Goal: Task Accomplishment & Management: Complete application form

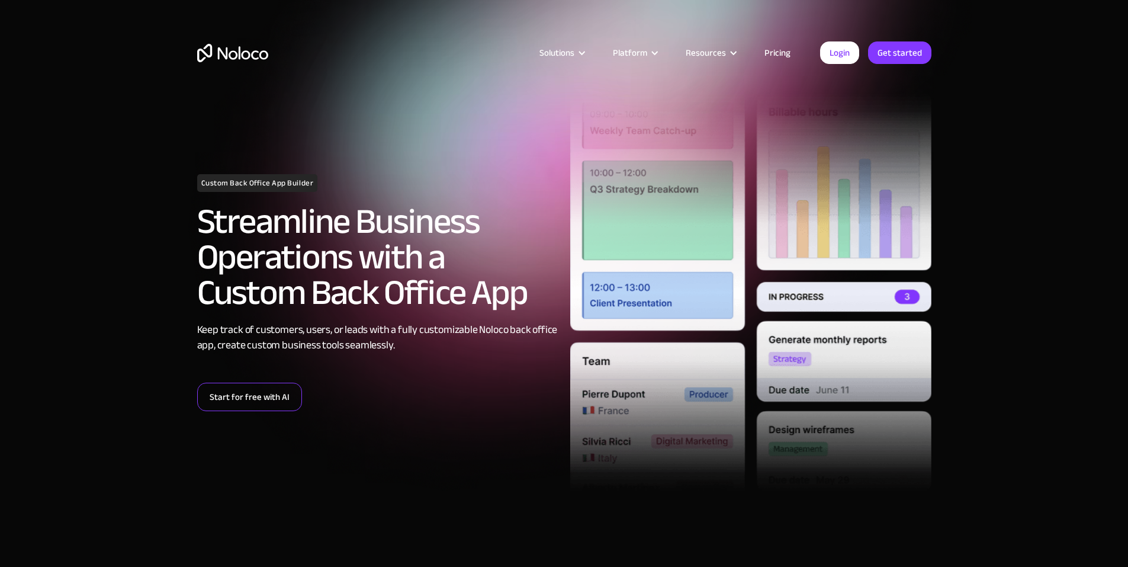
click at [227, 397] on link "Start for free with AI" at bounding box center [249, 397] width 105 height 28
click at [0, 0] on link "Get started" at bounding box center [0, 0] width 0 height 0
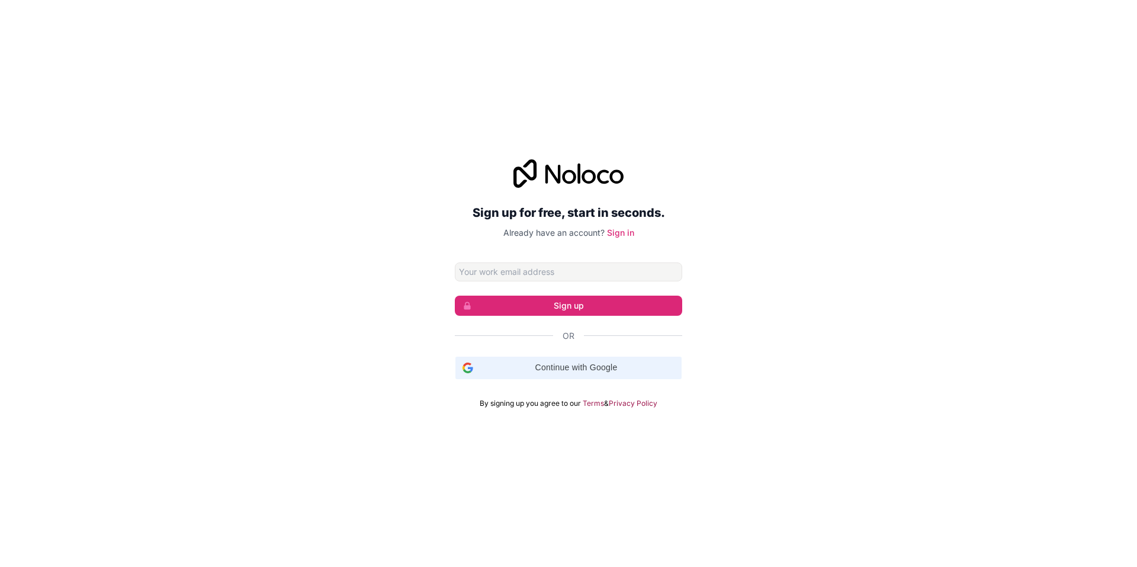
click at [562, 367] on span "Continue with Google" at bounding box center [576, 367] width 197 height 12
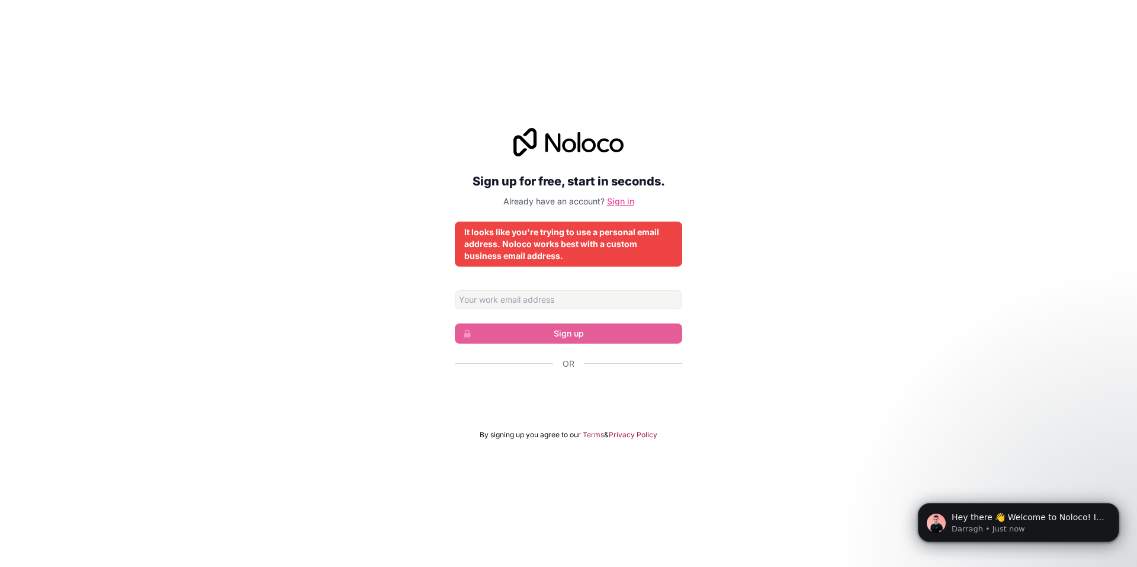
click at [616, 203] on link "Sign in" at bounding box center [620, 201] width 27 height 10
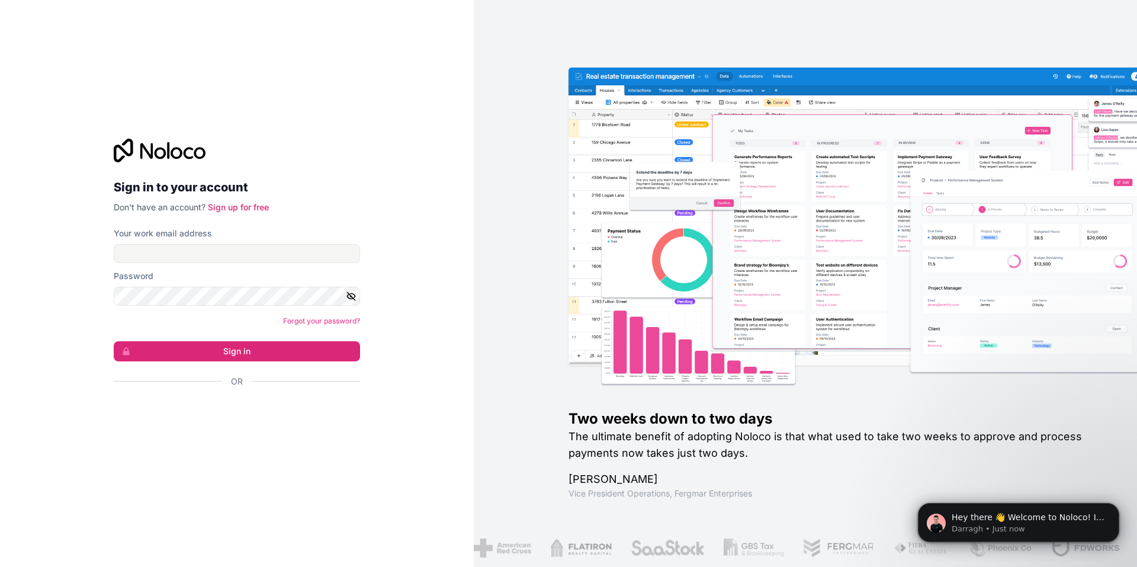
drag, startPoint x: 538, startPoint y: 329, endPoint x: 512, endPoint y: 359, distance: 39.9
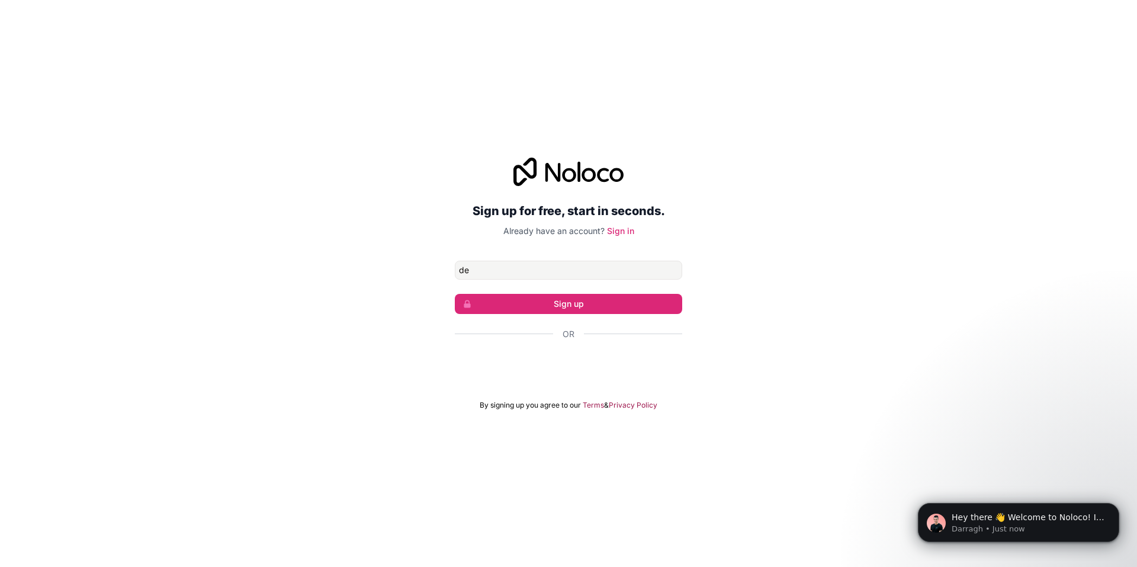
type input "deniolic@gmail.com"
click at [550, 304] on button "Sign up" at bounding box center [568, 304] width 227 height 20
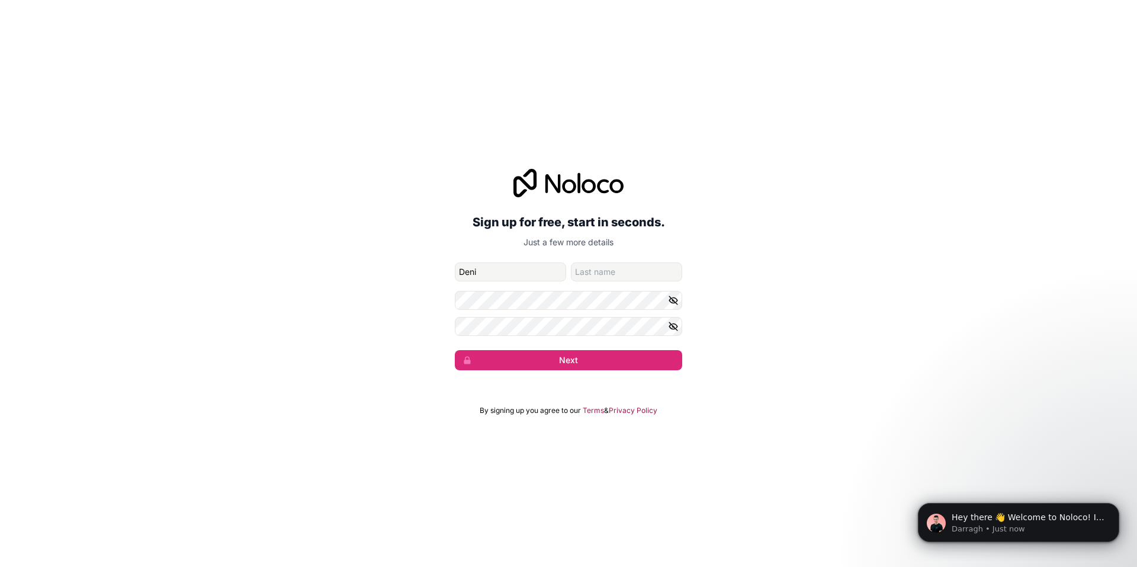
type input "Deni"
type input "Olic"
click at [455, 350] on button "Next" at bounding box center [568, 360] width 227 height 20
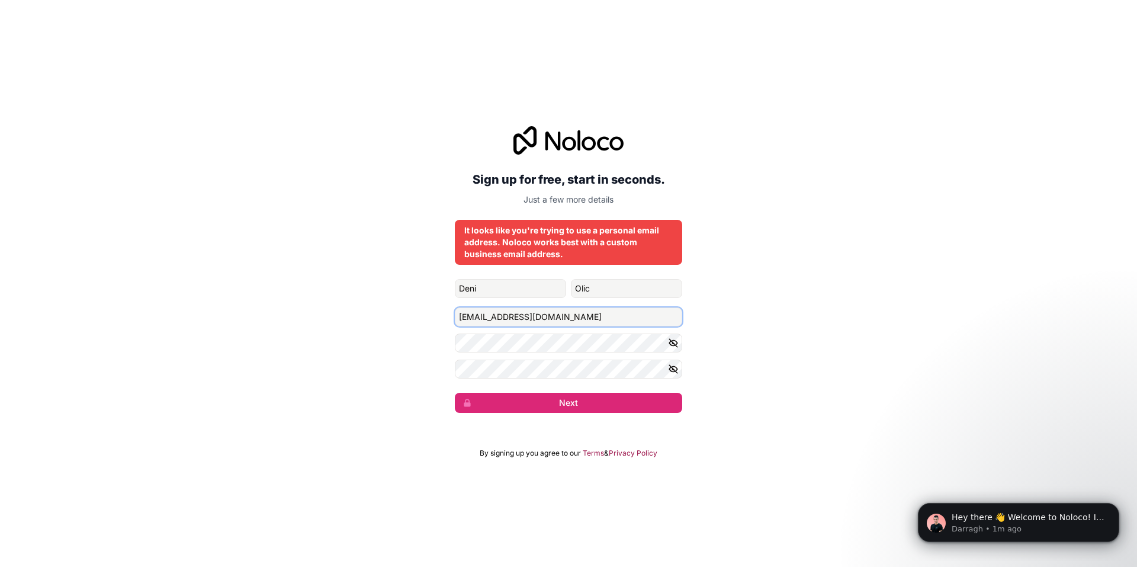
drag, startPoint x: 557, startPoint y: 316, endPoint x: 425, endPoint y: 301, distance: 132.9
click at [425, 302] on div "Sign up for free, start in seconds. Just a few more details It looks like you'r…" at bounding box center [568, 270] width 1137 height 320
type input "info"
click at [518, 145] on icon at bounding box center [568, 140] width 110 height 28
click at [564, 198] on p "Just a few more details" at bounding box center [568, 200] width 227 height 12
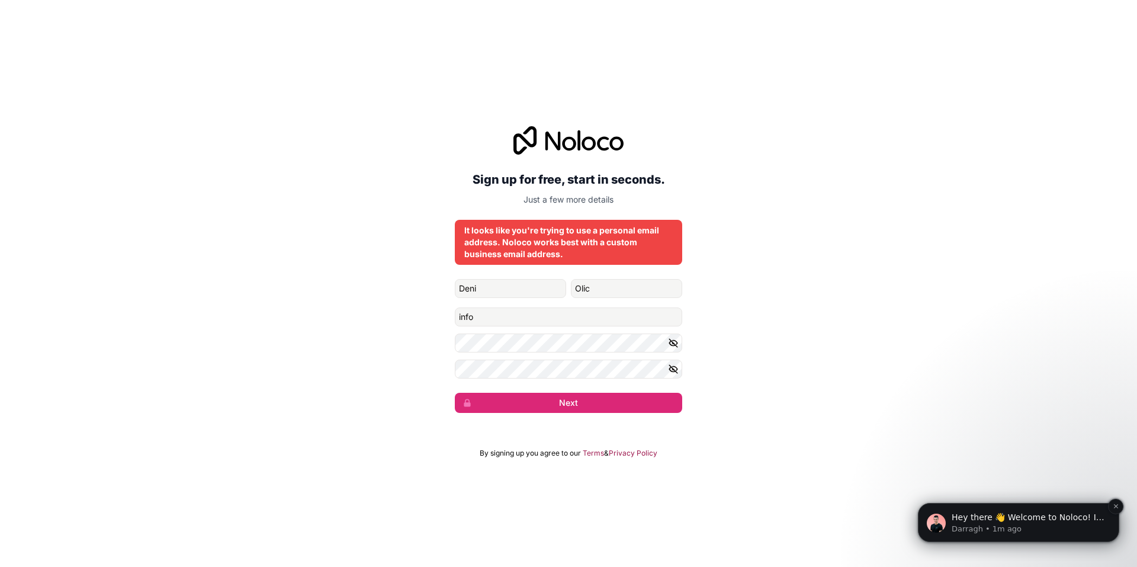
click at [1057, 529] on p "Darragh • 1m ago" at bounding box center [1028, 528] width 153 height 11
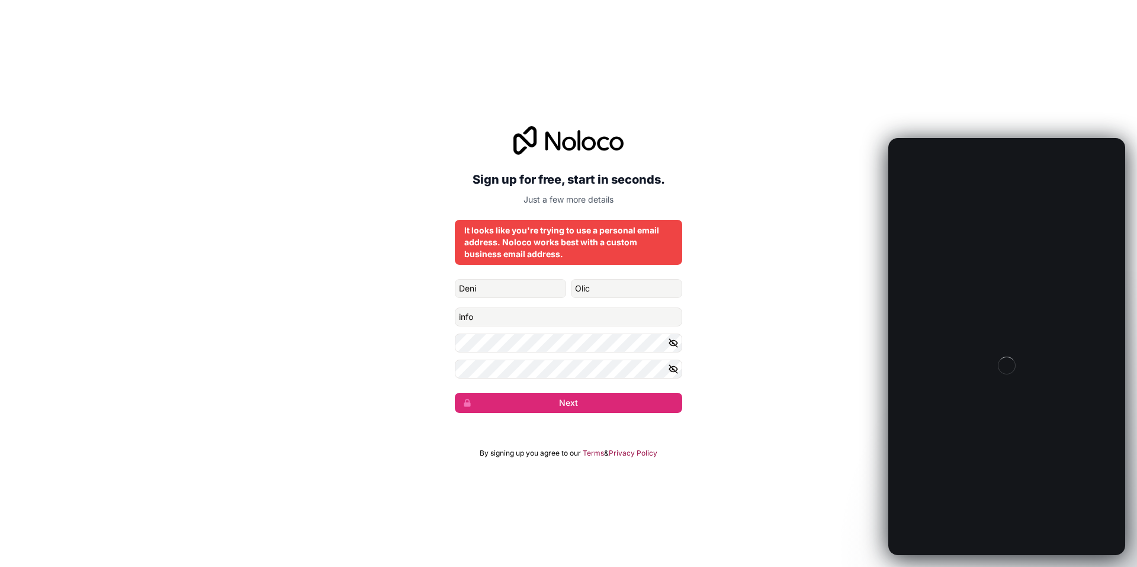
drag, startPoint x: 28, startPoint y: 124, endPoint x: 613, endPoint y: 233, distance: 595.5
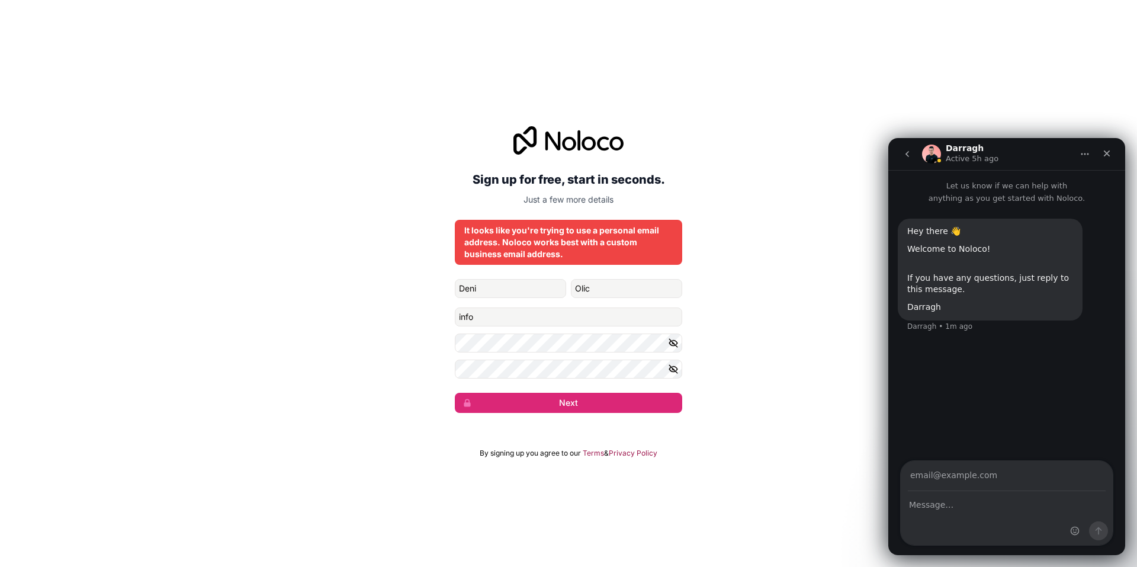
drag, startPoint x: 613, startPoint y: 233, endPoint x: 615, endPoint y: 256, distance: 23.1
click at [698, 265] on div "Sign up for free, start in seconds. Just a few more details It looks like you'r…" at bounding box center [568, 270] width 1137 height 320
click at [1109, 156] on icon "Close" at bounding box center [1107, 153] width 7 height 7
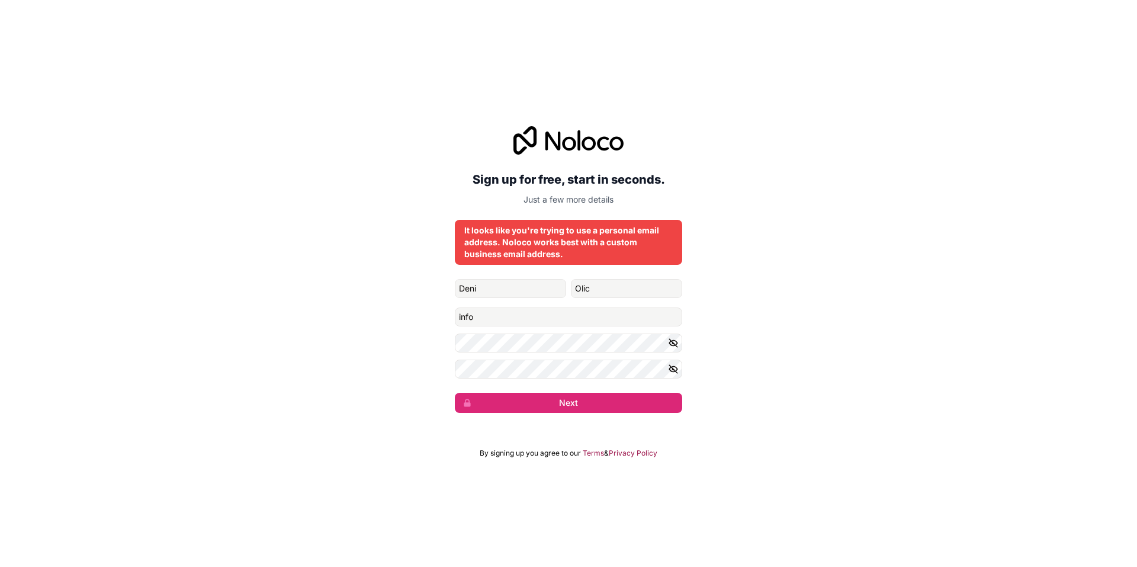
drag, startPoint x: 864, startPoint y: 311, endPoint x: 855, endPoint y: 319, distance: 11.8
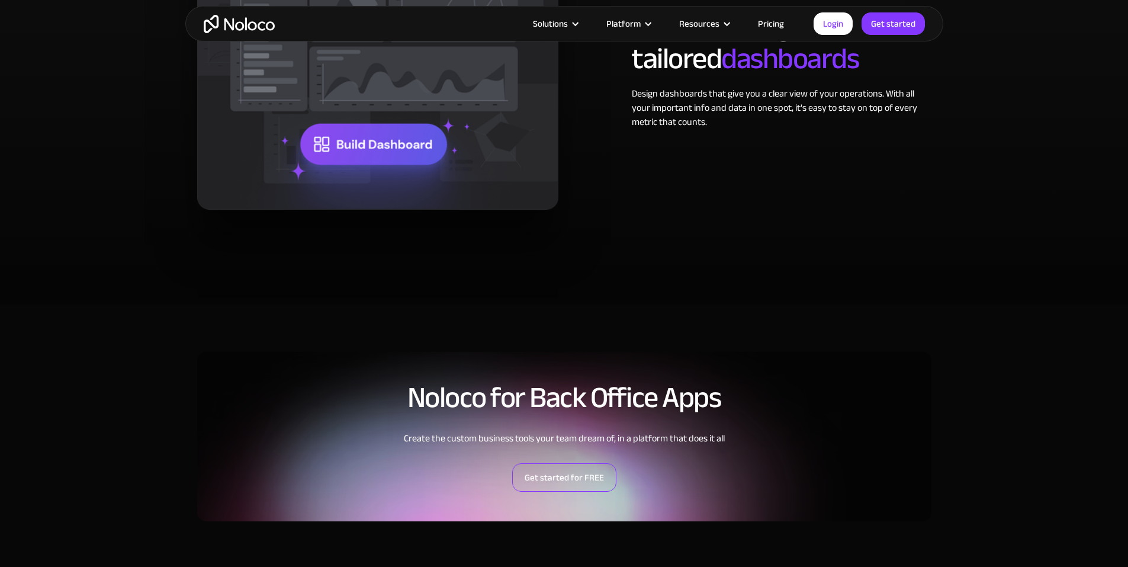
scroll to position [2487, 0]
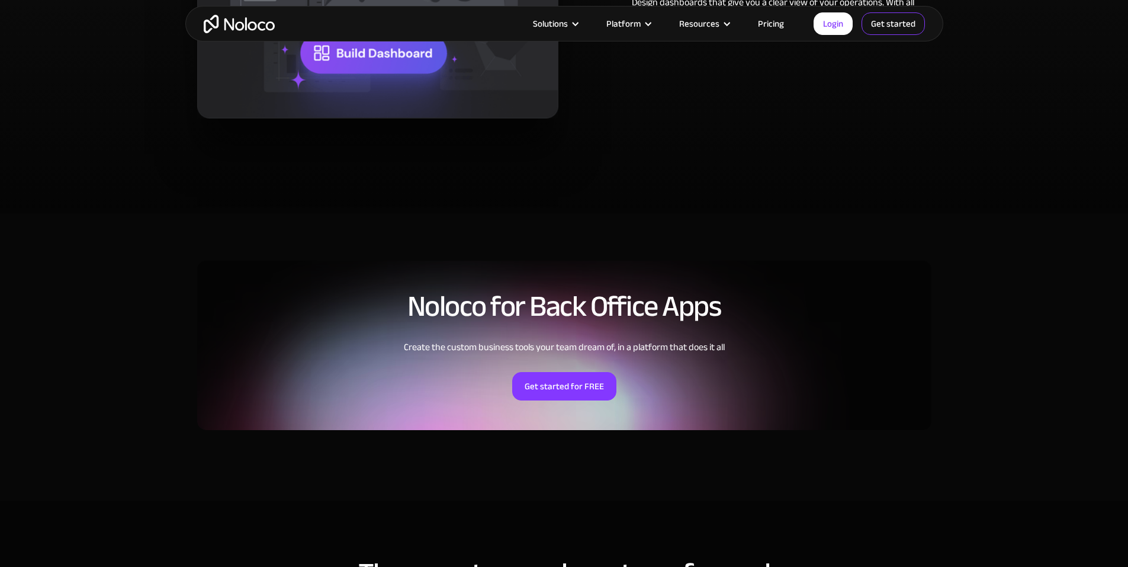
click at [878, 25] on link "Get started" at bounding box center [893, 23] width 63 height 23
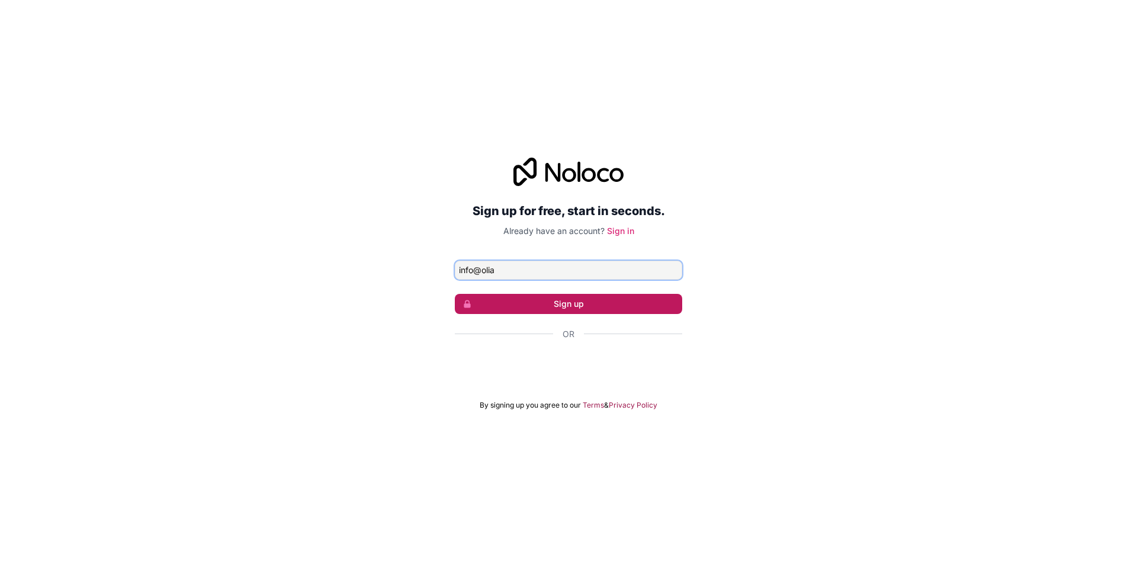
type input "[EMAIL_ADDRESS][DOMAIN_NAME]"
click at [563, 306] on button "Sign up" at bounding box center [568, 304] width 227 height 20
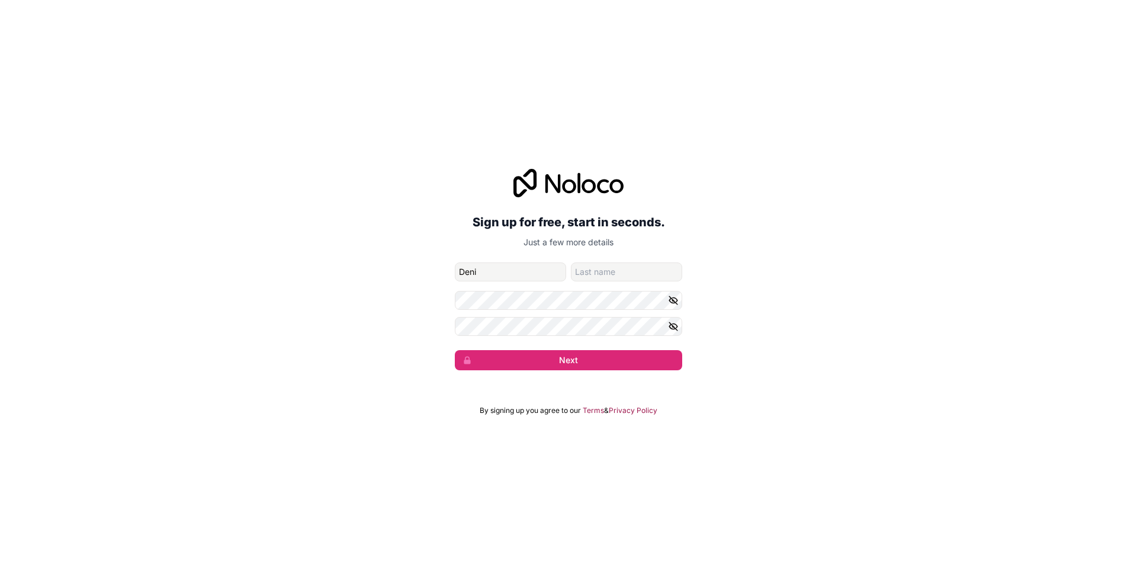
type input "Deni"
type input "Olic"
click at [455, 350] on button "Next" at bounding box center [568, 360] width 227 height 20
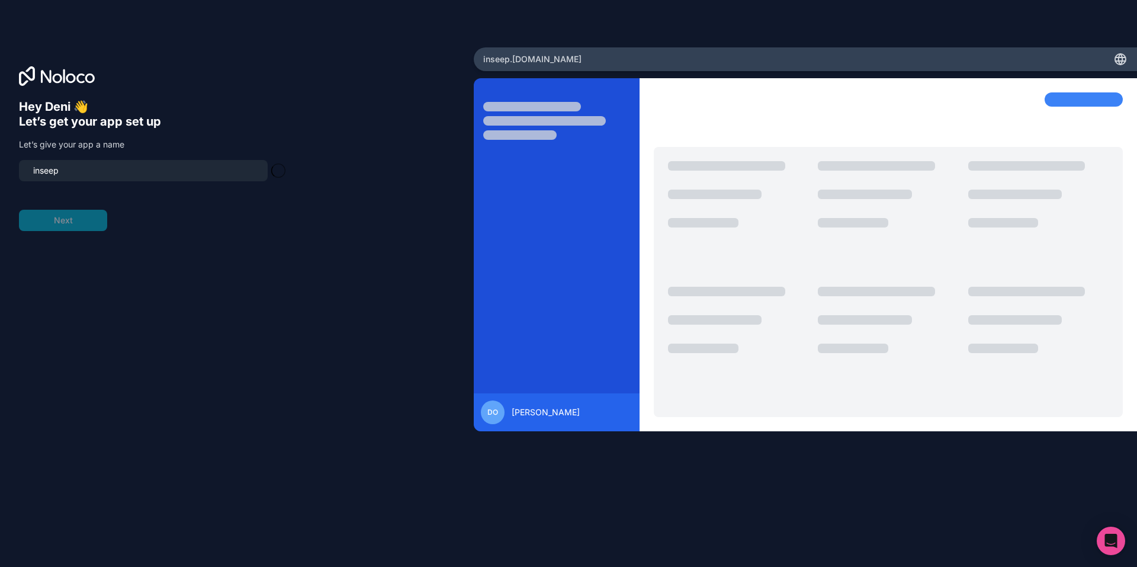
type input "inseep"
click at [73, 222] on form "inseep Next" at bounding box center [151, 195] width 265 height 71
click at [75, 221] on button "Next" at bounding box center [63, 220] width 88 height 21
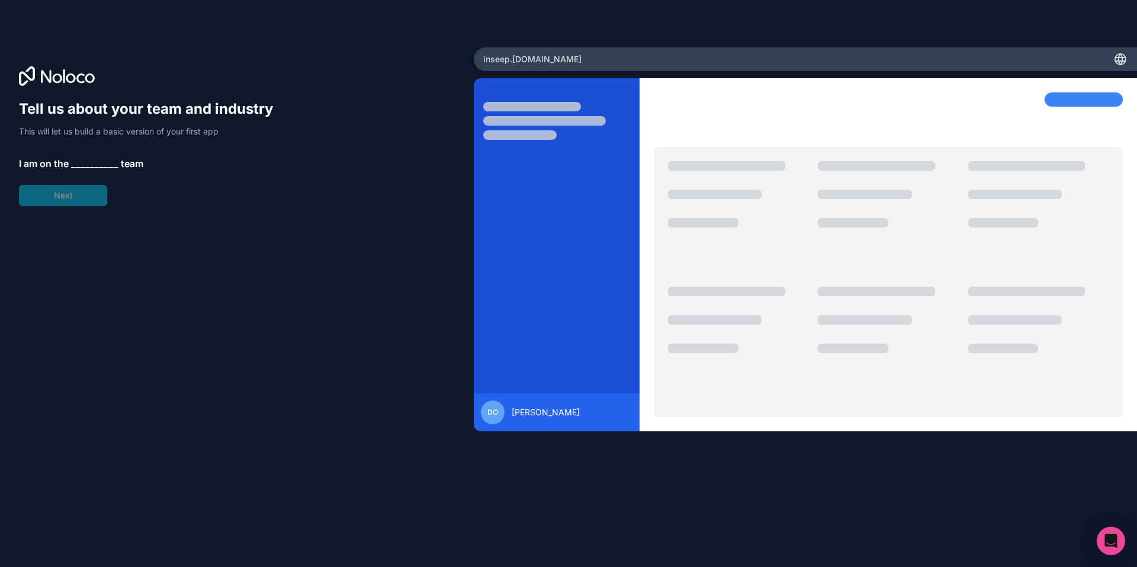
click at [85, 165] on span "__________" at bounding box center [94, 163] width 47 height 14
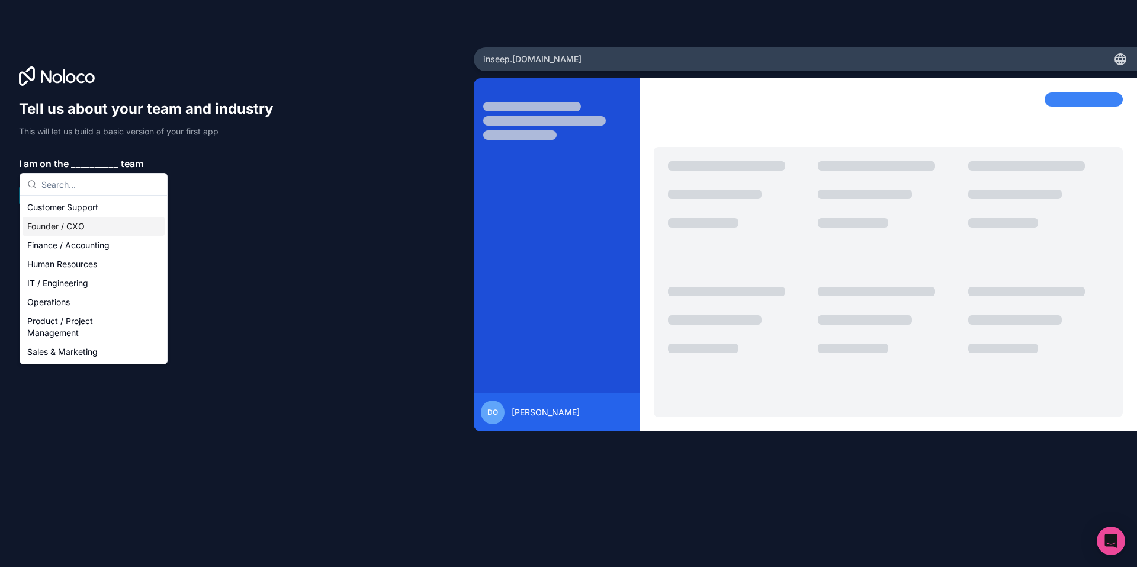
click at [63, 227] on div "Founder / CXO" at bounding box center [94, 226] width 142 height 19
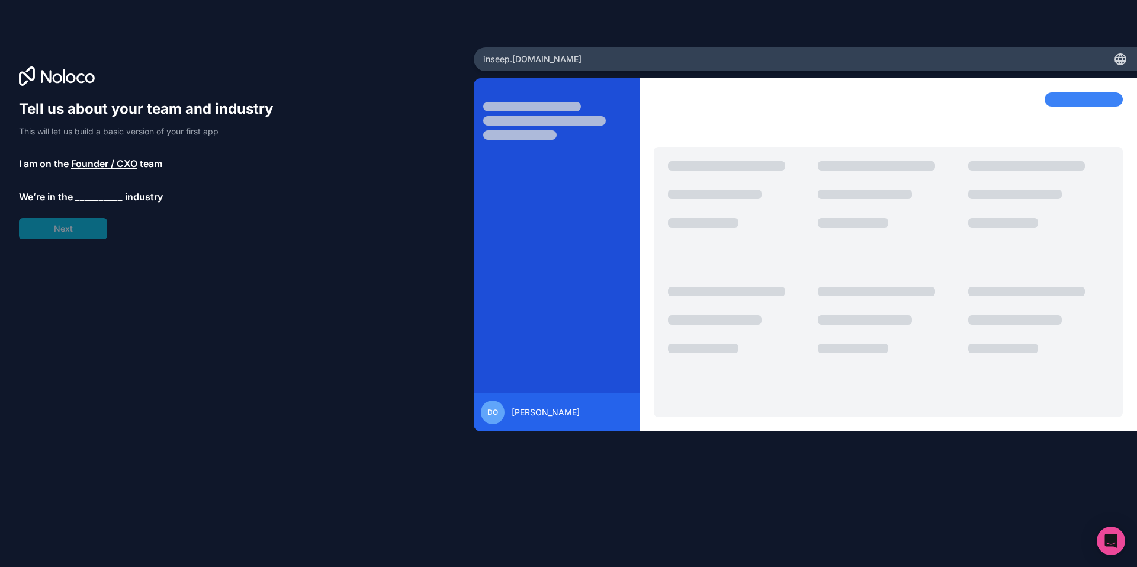
click at [88, 196] on span "__________" at bounding box center [98, 196] width 47 height 14
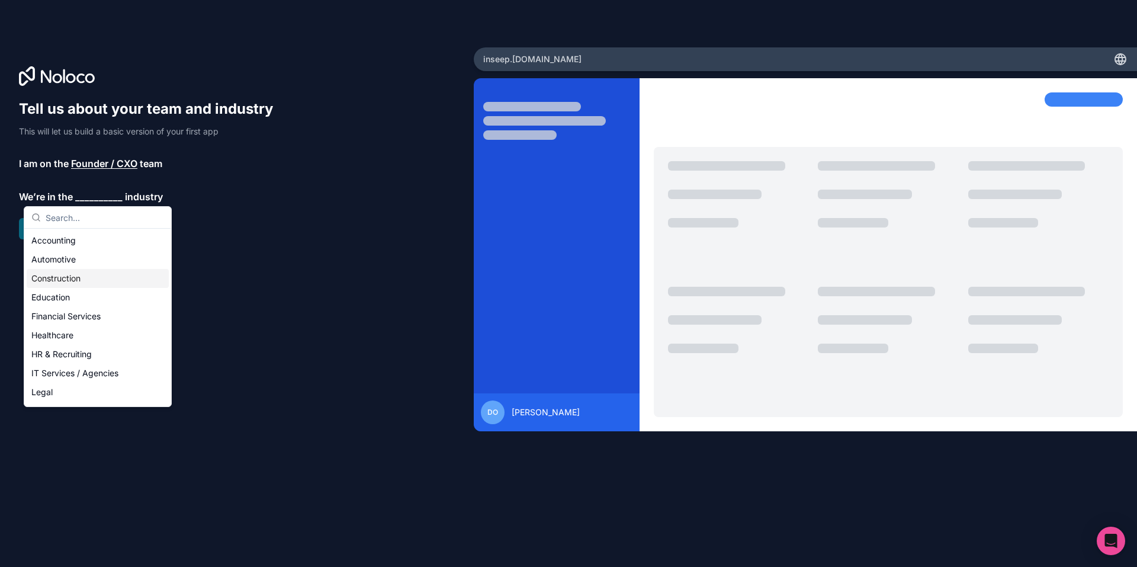
click at [70, 279] on div "Construction" at bounding box center [98, 278] width 142 height 19
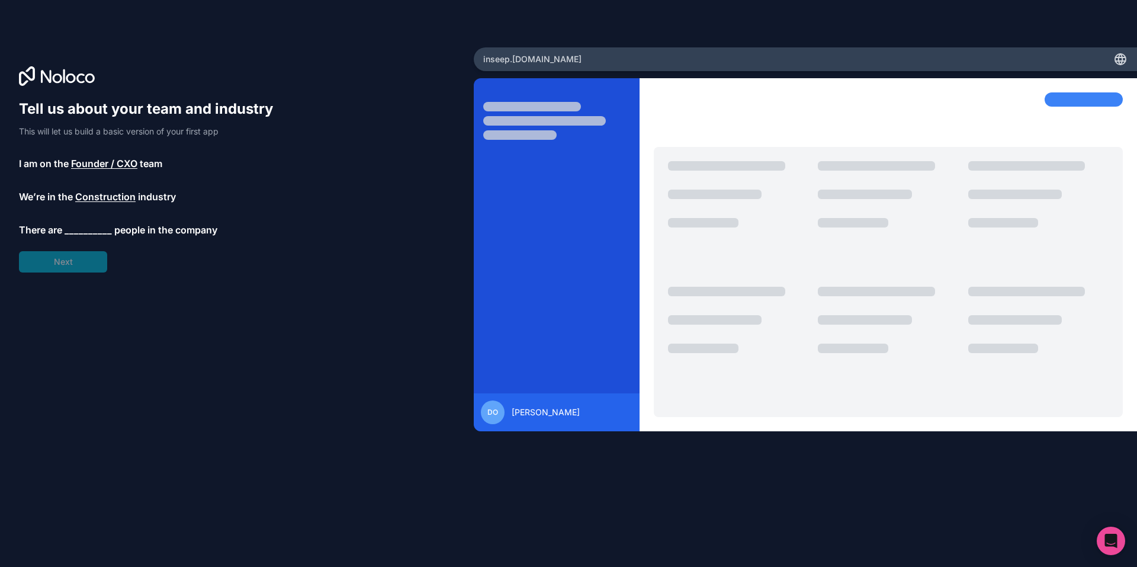
click at [78, 229] on span "__________" at bounding box center [88, 230] width 47 height 14
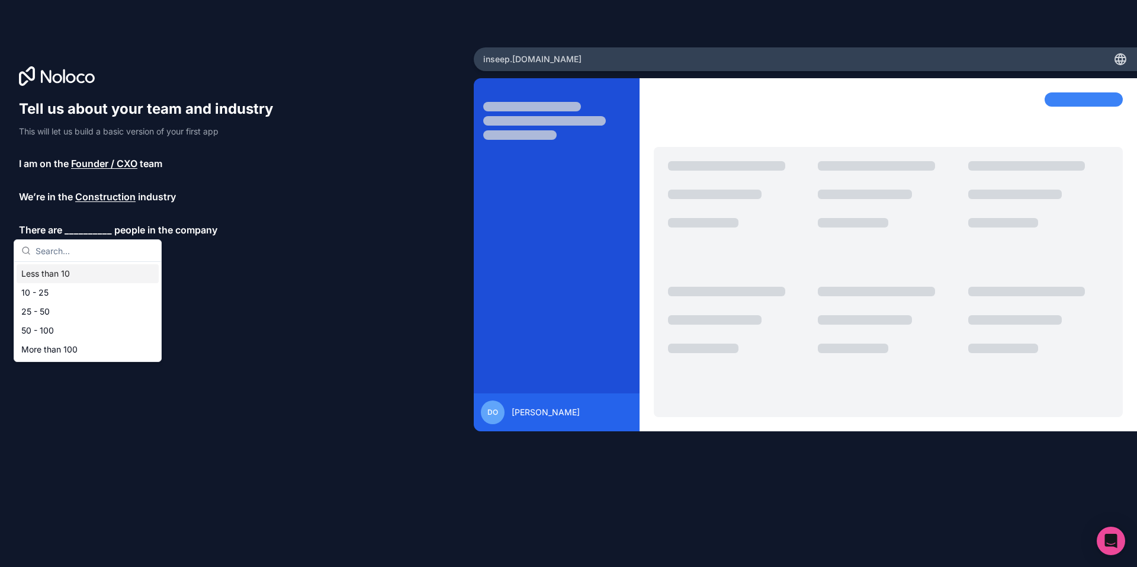
click at [52, 272] on div "Less than 10" at bounding box center [88, 273] width 142 height 19
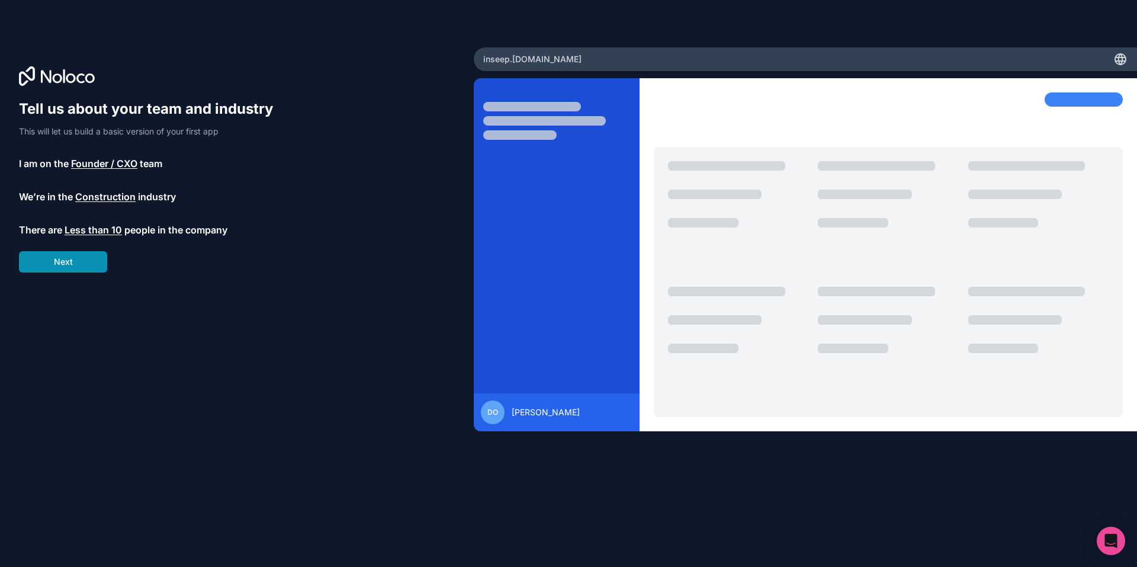
click at [67, 264] on button "Next" at bounding box center [63, 261] width 88 height 21
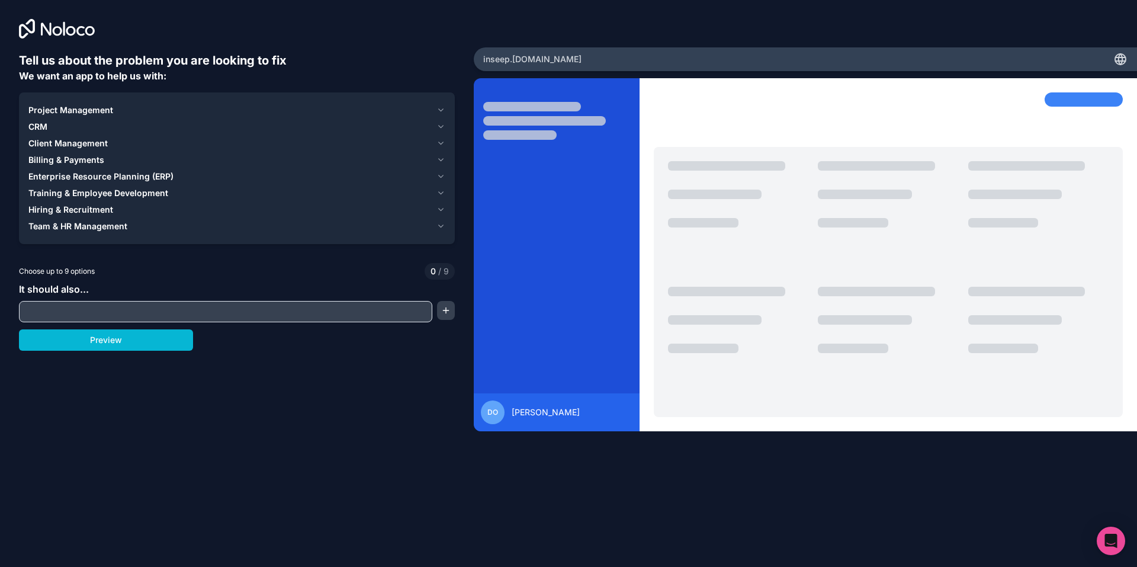
click at [439, 111] on icon "button" at bounding box center [440, 109] width 9 height 9
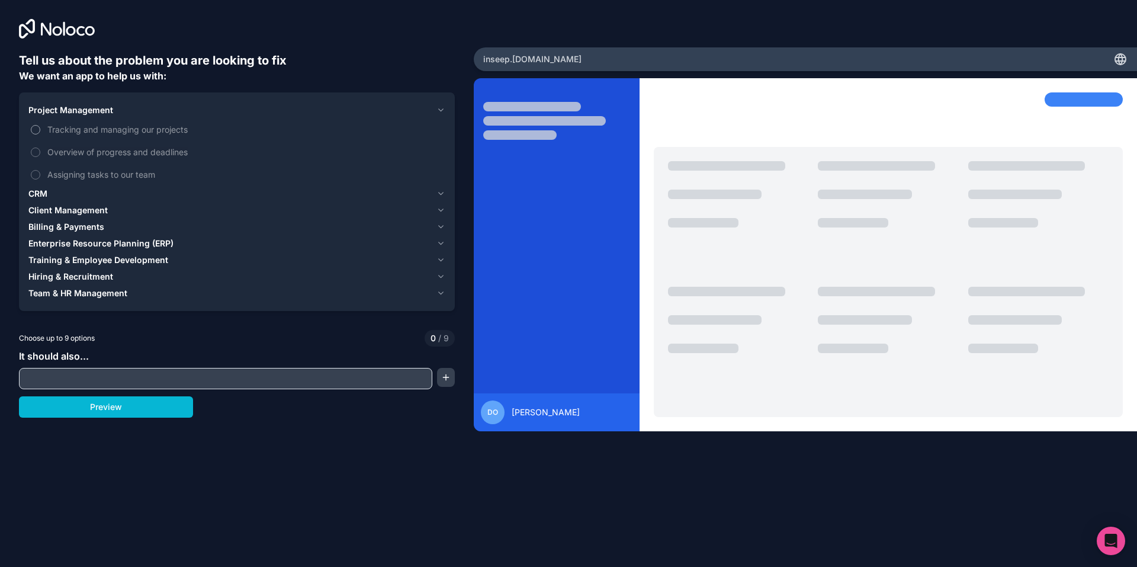
click at [33, 126] on button "Tracking and managing our projects" at bounding box center [35, 129] width 9 height 9
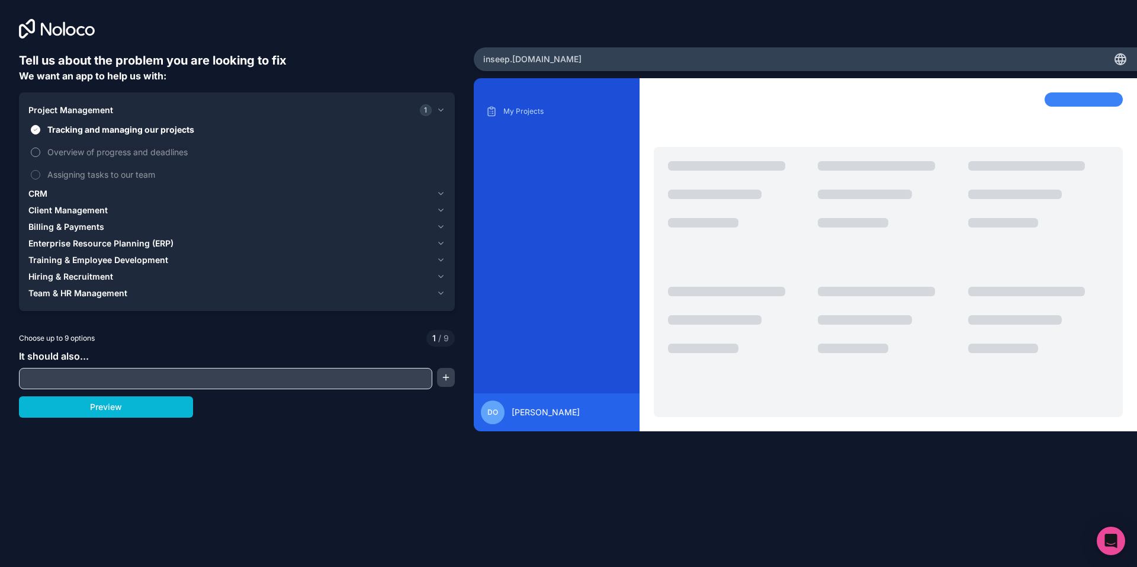
click at [31, 155] on label "Overview of progress and deadlines" at bounding box center [236, 152] width 417 height 22
click at [31, 155] on button "Overview of progress and deadlines" at bounding box center [35, 151] width 9 height 9
click at [32, 176] on button "Assigning tasks to our team" at bounding box center [35, 174] width 9 height 9
click at [36, 174] on button "Assigning tasks to our team" at bounding box center [35, 174] width 9 height 9
click at [435, 115] on button "Project Management 2" at bounding box center [236, 110] width 417 height 17
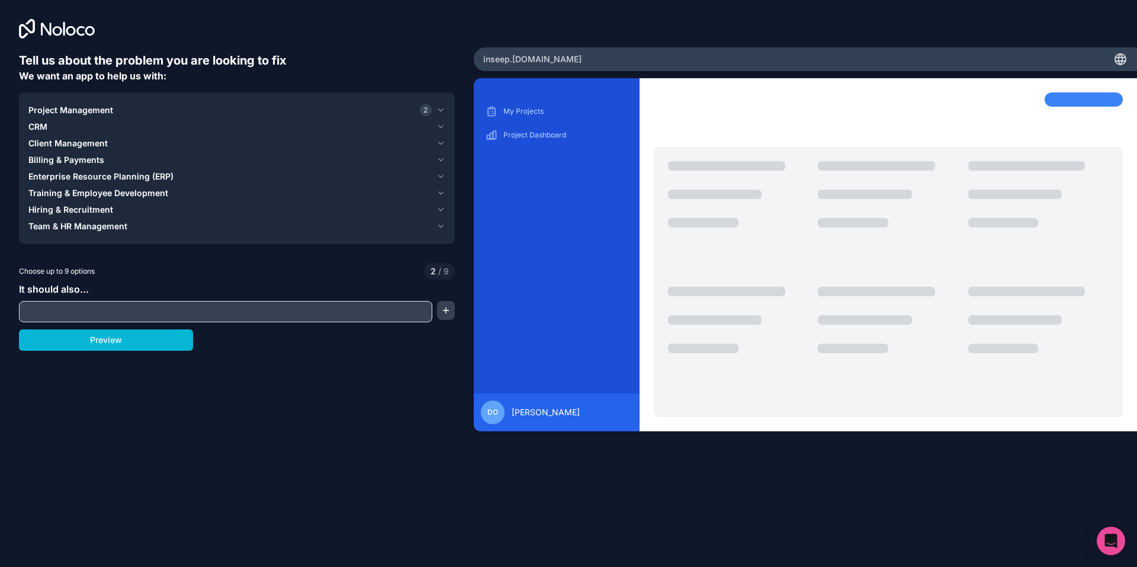
click at [440, 126] on icon "button" at bounding box center [440, 126] width 9 height 9
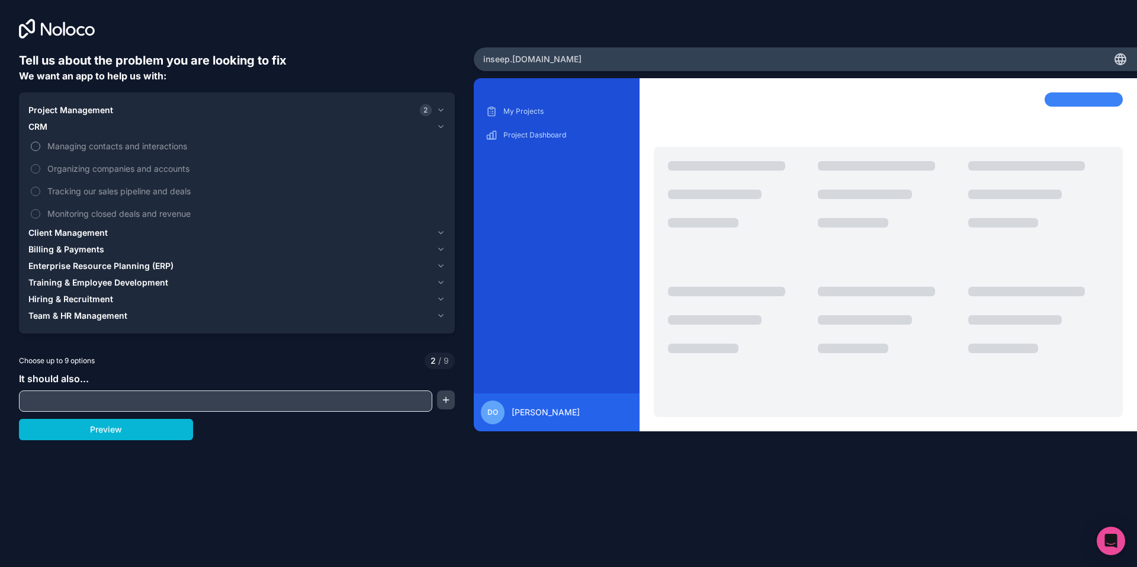
click at [54, 142] on span "Managing contacts and interactions" at bounding box center [245, 146] width 396 height 12
click at [40, 142] on button "Managing contacts and interactions" at bounding box center [35, 146] width 9 height 9
click at [43, 166] on label "Organizing companies and accounts" at bounding box center [236, 169] width 417 height 22
click at [40, 166] on button "Organizing companies and accounts" at bounding box center [35, 168] width 9 height 9
click at [38, 188] on button "Tracking our sales pipeline and deals" at bounding box center [35, 191] width 9 height 9
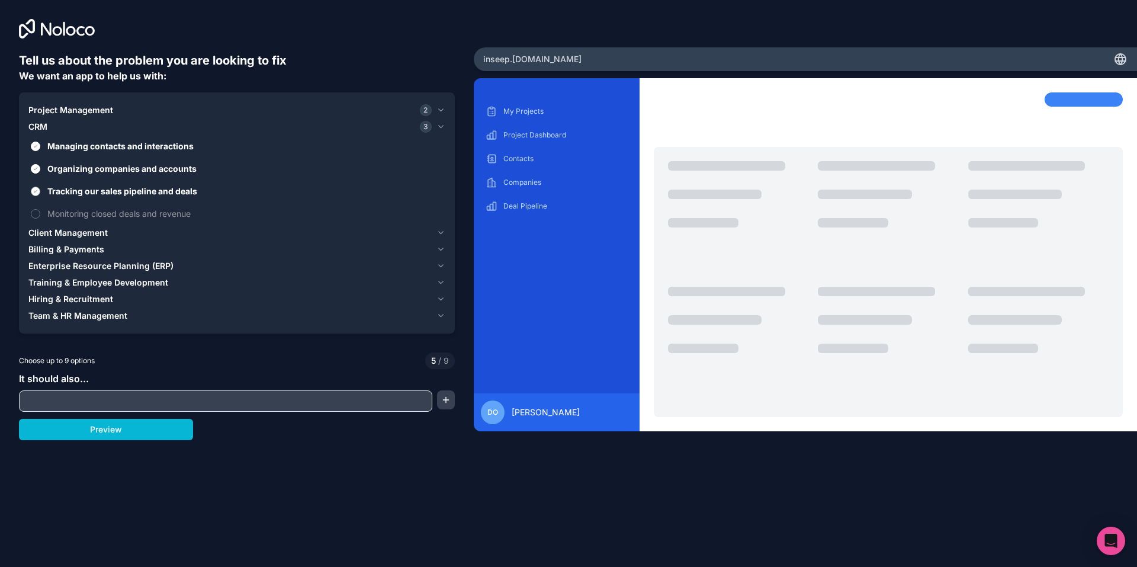
click at [44, 188] on label "Tracking our sales pipeline and deals" at bounding box center [236, 191] width 417 height 22
click at [40, 188] on button "Tracking our sales pipeline and deals" at bounding box center [35, 191] width 9 height 9
click at [43, 208] on label "Monitoring closed deals and revenue" at bounding box center [236, 214] width 417 height 22
click at [40, 209] on button "Monitoring closed deals and revenue" at bounding box center [35, 213] width 9 height 9
click at [440, 128] on icon "button" at bounding box center [440, 126] width 9 height 9
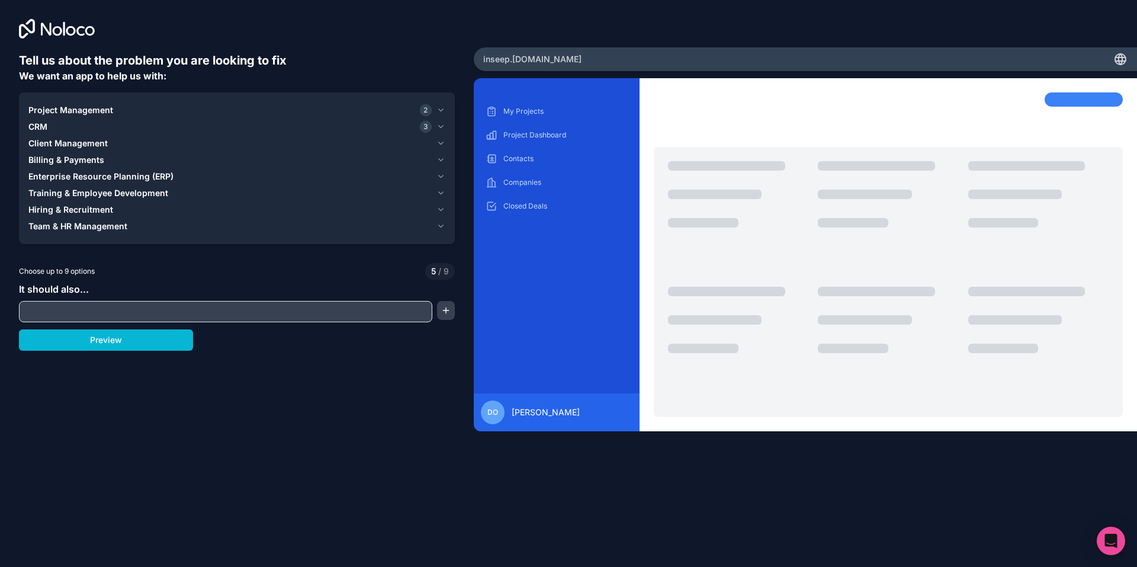
click at [78, 159] on span "Billing & Payments" at bounding box center [66, 160] width 76 height 12
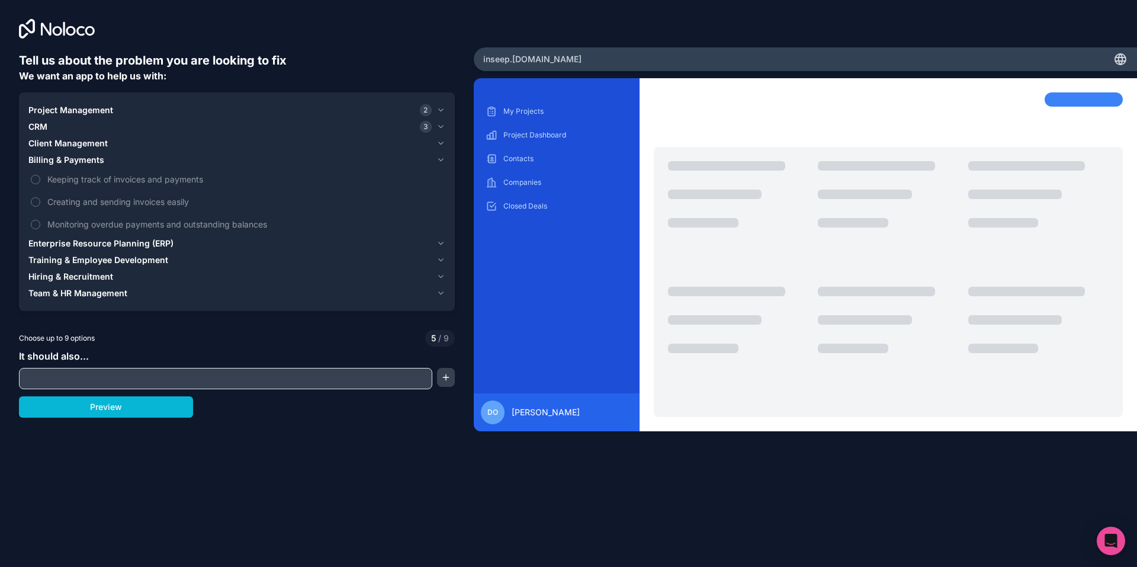
click at [72, 165] on span "Billing & Payments" at bounding box center [66, 160] width 76 height 12
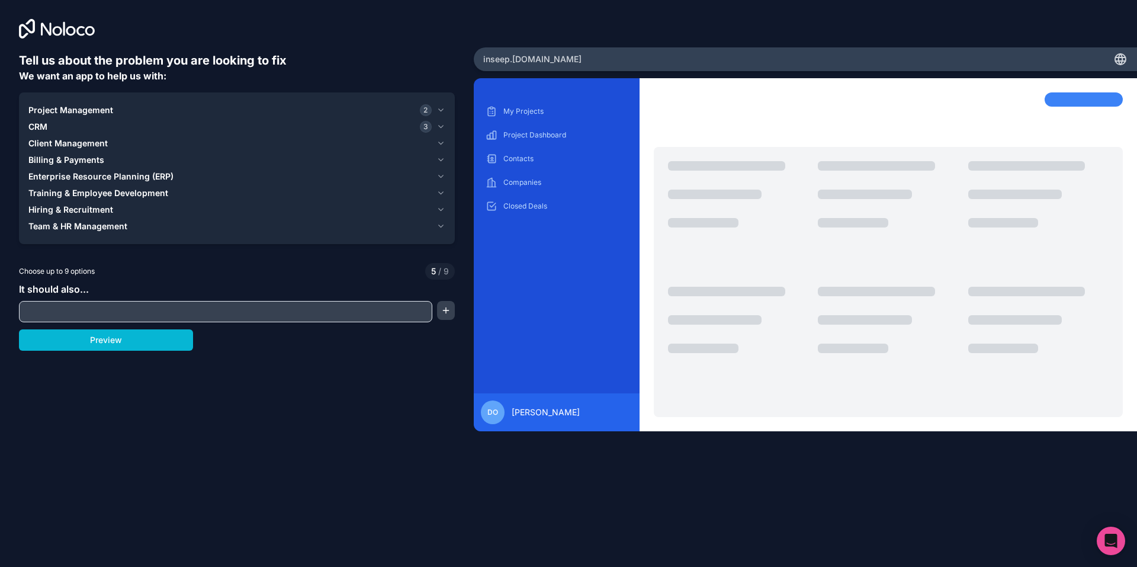
click at [68, 180] on span "Enterprise Resource Planning (ERP)" at bounding box center [100, 177] width 145 height 12
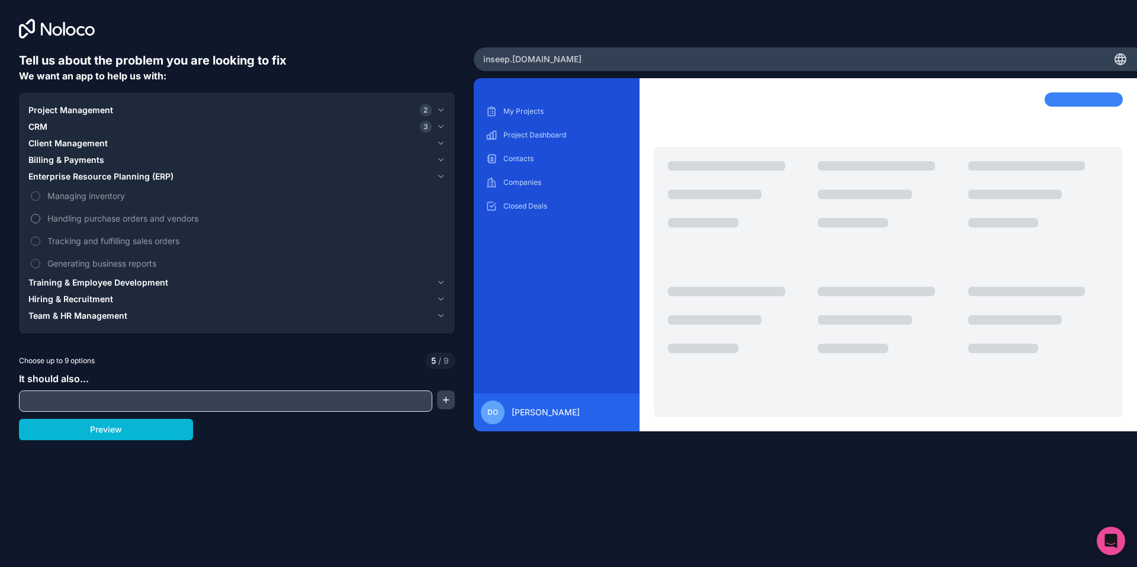
click at [108, 220] on span "Handling purchase orders and vendors" at bounding box center [245, 218] width 396 height 12
click at [40, 220] on button "Handling purchase orders and vendors" at bounding box center [35, 218] width 9 height 9
click at [103, 214] on span "Handling purchase orders and vendors" at bounding box center [245, 218] width 396 height 12
click at [40, 214] on button "Handling purchase orders and vendors" at bounding box center [35, 218] width 9 height 9
click at [107, 242] on span "Tracking and fulfilling sales orders" at bounding box center [245, 240] width 396 height 12
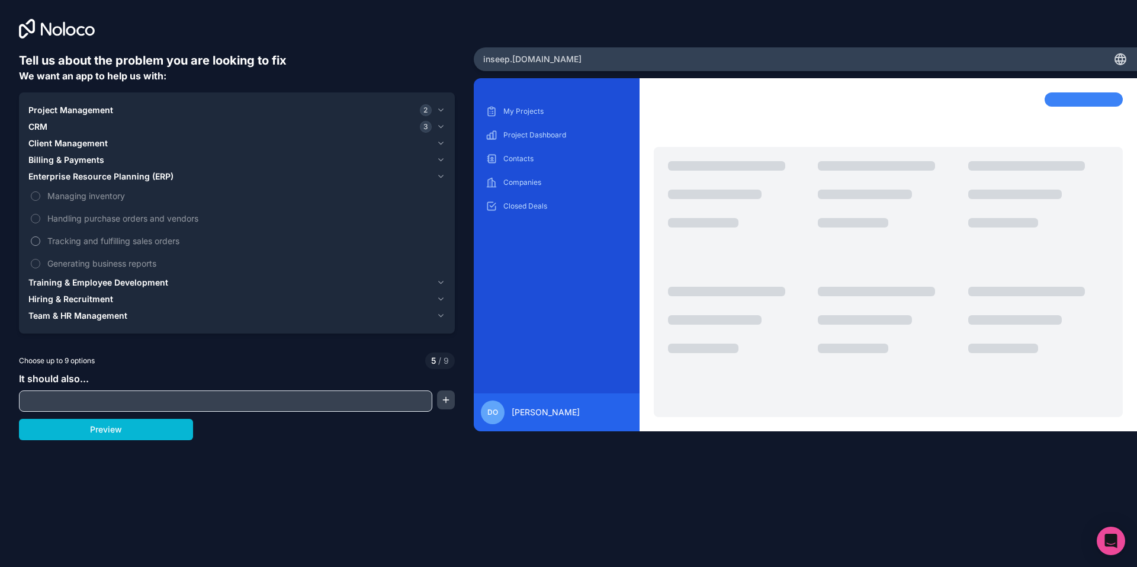
click at [40, 242] on button "Tracking and fulfilling sales orders" at bounding box center [35, 240] width 9 height 9
click at [107, 242] on span "Tracking and fulfilling sales orders" at bounding box center [245, 240] width 396 height 12
click at [40, 242] on button "Tracking and fulfilling sales orders" at bounding box center [35, 240] width 9 height 9
click at [94, 302] on span "Hiring & Recruitment" at bounding box center [70, 299] width 85 height 12
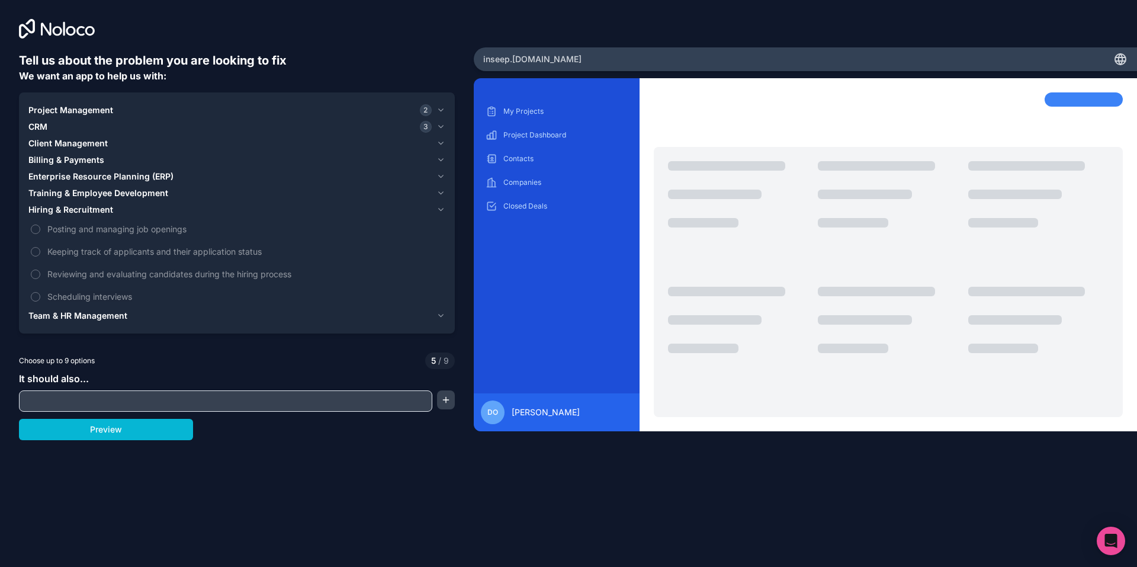
click at [77, 310] on span "Team & HR Management" at bounding box center [77, 316] width 99 height 12
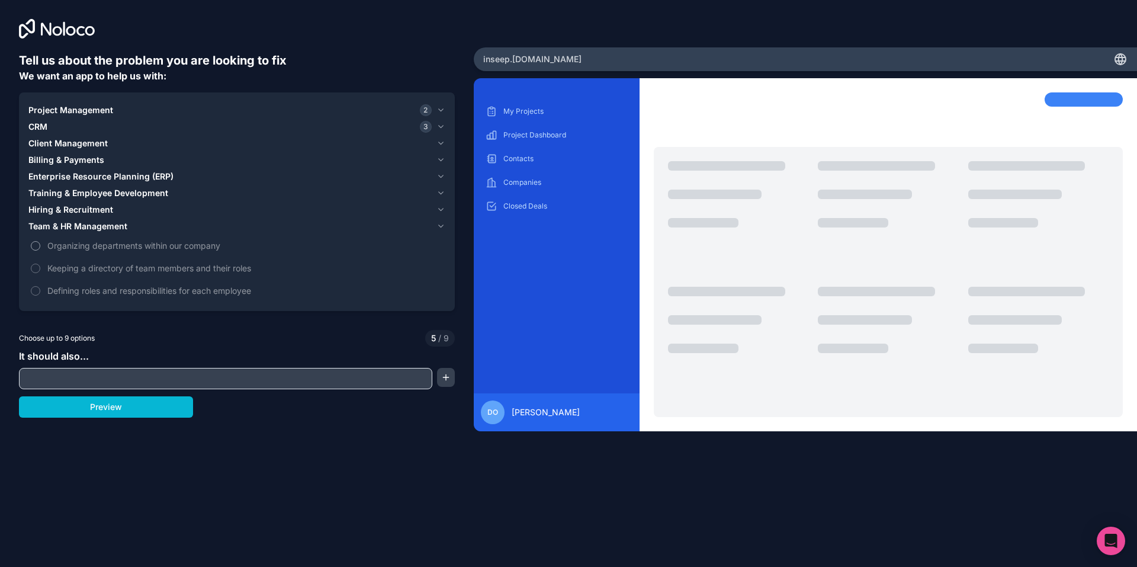
click at [93, 246] on span "Organizing departments within our company" at bounding box center [245, 245] width 396 height 12
click at [40, 246] on button "Organizing departments within our company" at bounding box center [35, 245] width 9 height 9
click at [93, 246] on span "Organizing departments within our company" at bounding box center [245, 245] width 396 height 12
click at [40, 246] on button "Organizing departments within our company" at bounding box center [35, 245] width 9 height 9
click at [100, 269] on span "Keeping a directory of team members and their roles" at bounding box center [245, 268] width 396 height 12
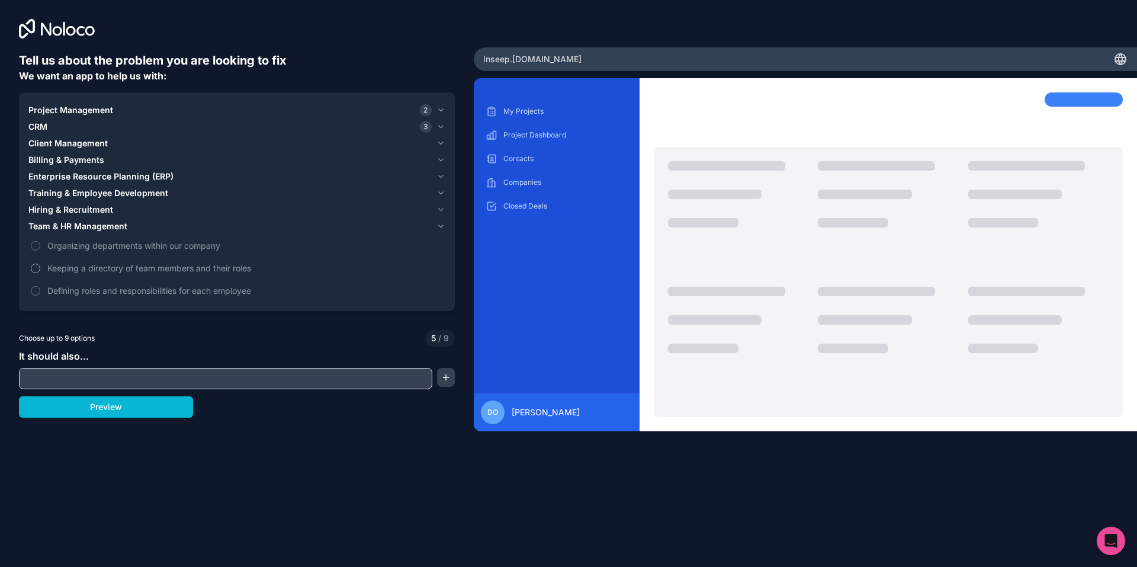
click at [40, 269] on button "Keeping a directory of team members and their roles" at bounding box center [35, 267] width 9 height 9
click at [124, 293] on span "Defining roles and responsibilities for each employee" at bounding box center [245, 290] width 396 height 12
click at [40, 293] on button "Defining roles and responsibilities for each employee" at bounding box center [35, 290] width 9 height 9
click at [87, 227] on span "Team & HR Management" at bounding box center [77, 226] width 99 height 12
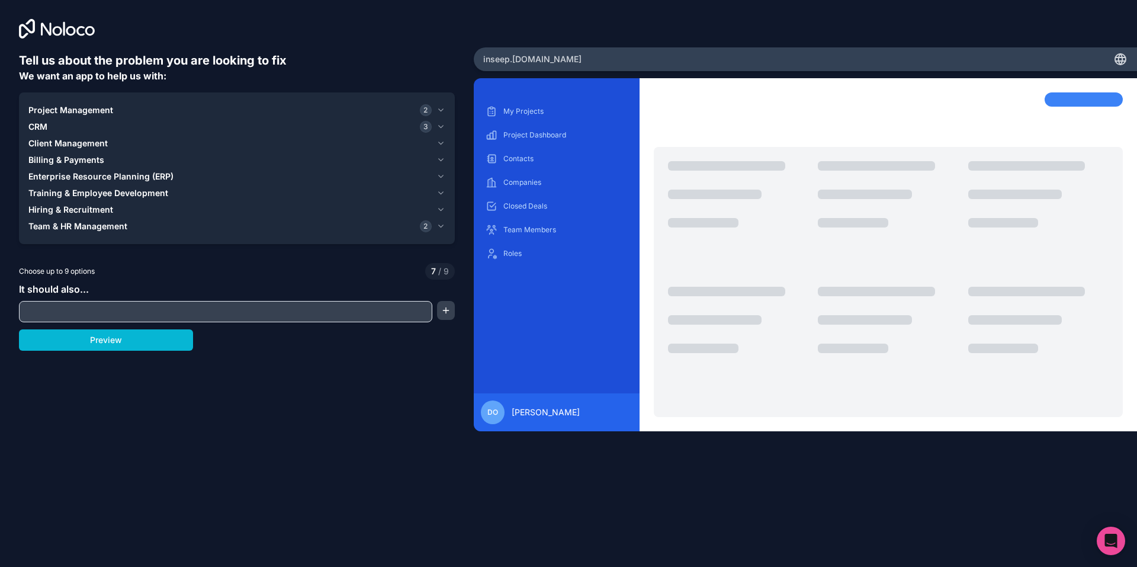
click at [84, 206] on span "Hiring & Recruitment" at bounding box center [70, 210] width 85 height 12
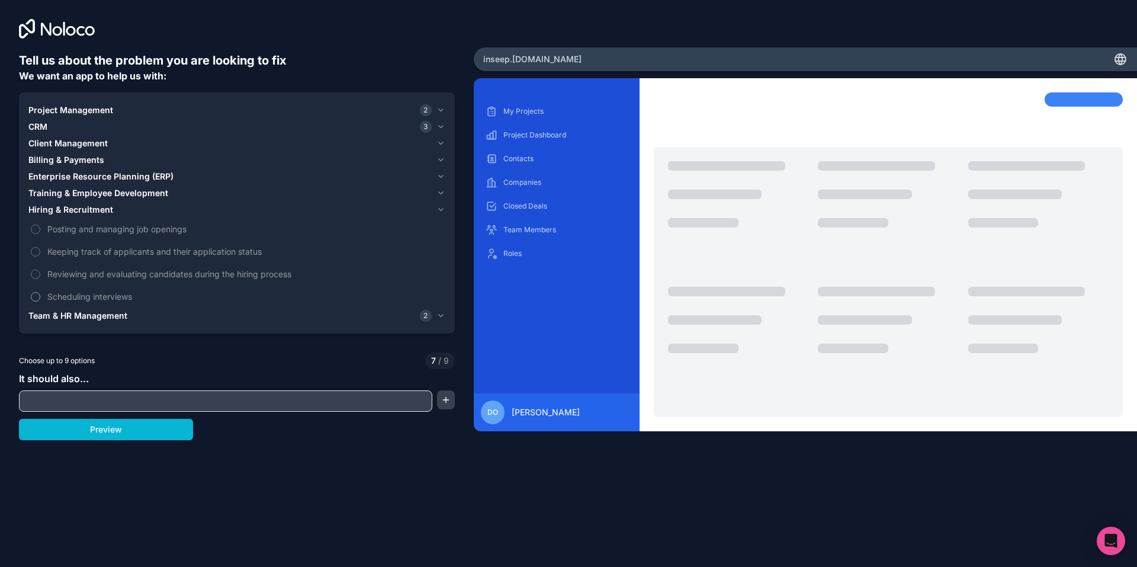
click at [80, 293] on span "Scheduling interviews" at bounding box center [245, 296] width 396 height 12
click at [40, 293] on button "Scheduling interviews" at bounding box center [35, 296] width 9 height 9
click at [89, 205] on span "Hiring & Recruitment" at bounding box center [70, 210] width 85 height 12
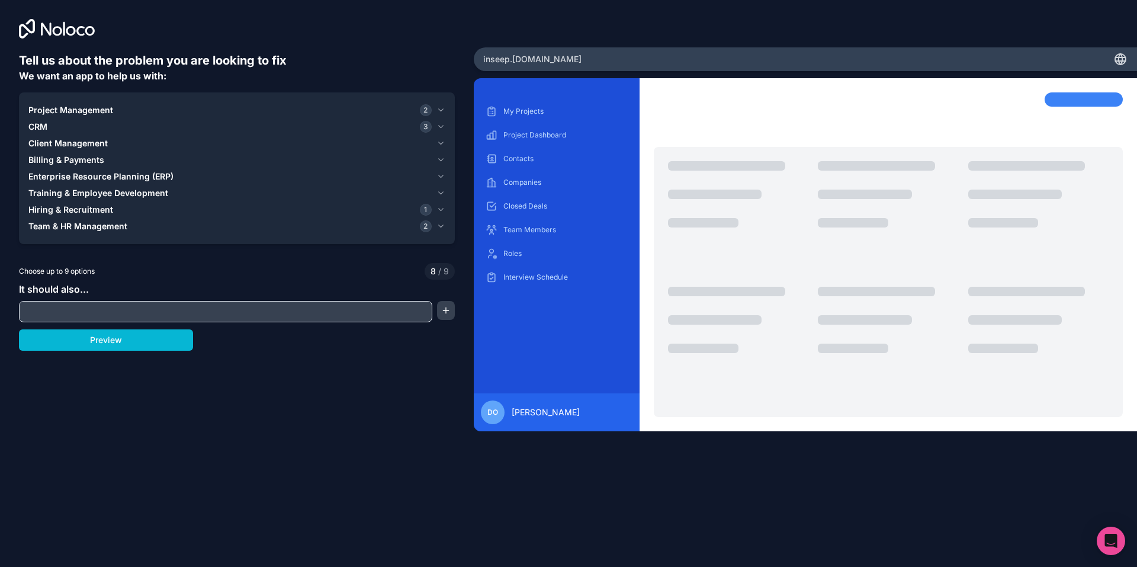
click at [95, 192] on span "Training & Employee Development" at bounding box center [98, 193] width 140 height 12
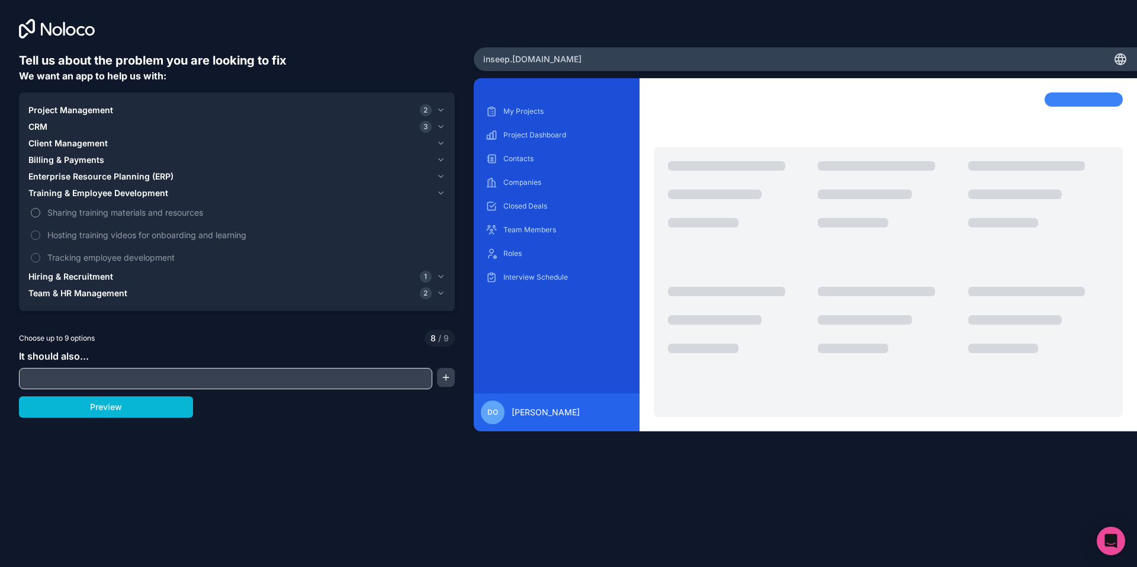
click at [103, 212] on span "Sharing training materials and resources" at bounding box center [245, 212] width 396 height 12
click at [40, 212] on button "Sharing training materials and resources" at bounding box center [35, 212] width 9 height 9
click at [107, 193] on span "Training & Employee Development" at bounding box center [98, 193] width 140 height 12
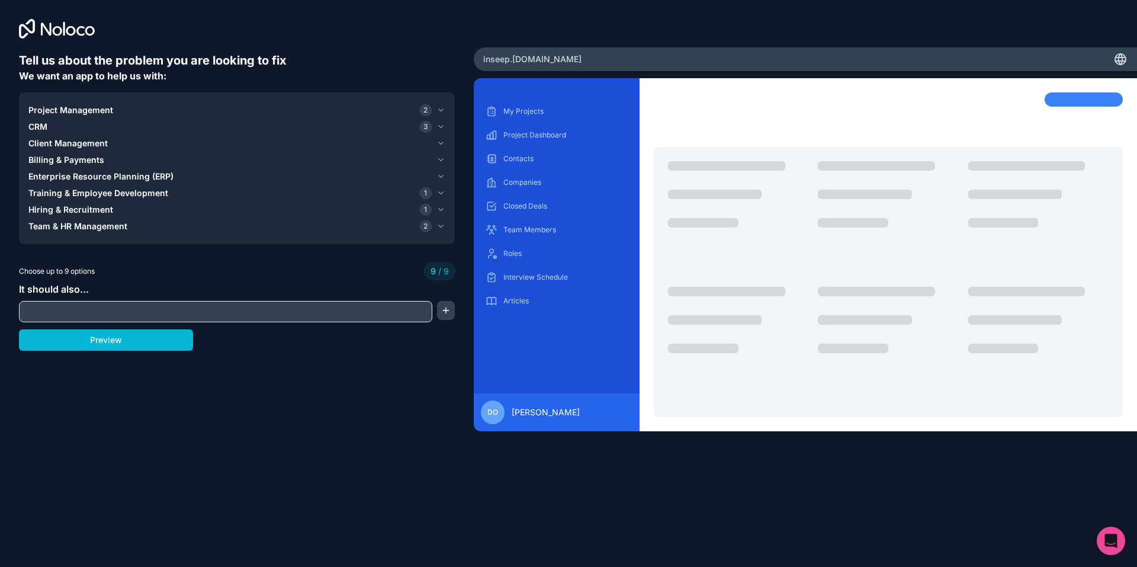
click at [100, 176] on span "Enterprise Resource Planning (ERP)" at bounding box center [100, 177] width 145 height 12
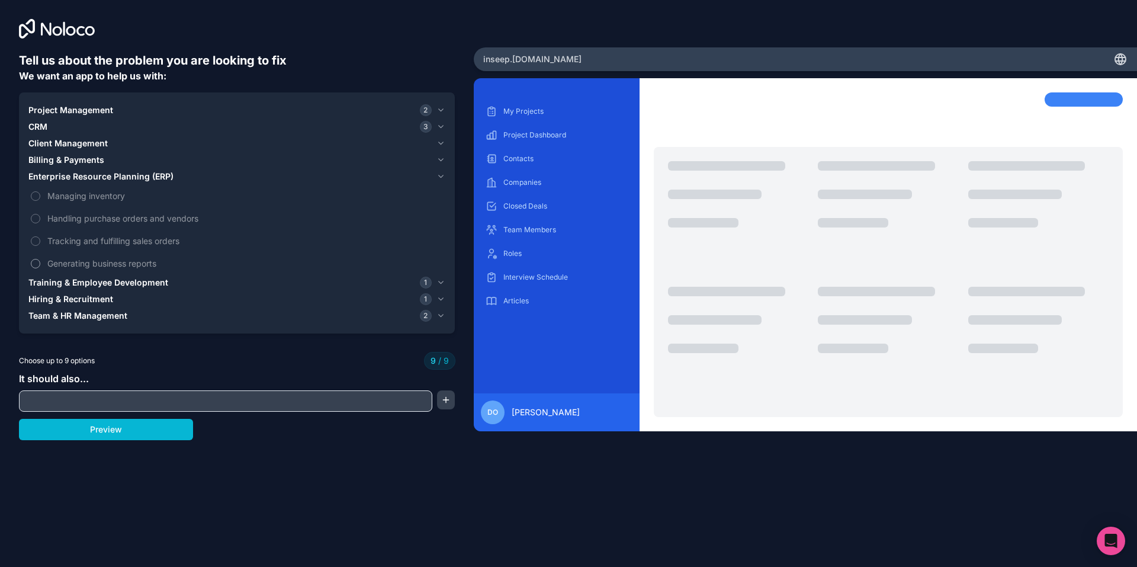
click at [102, 264] on span "Generating business reports" at bounding box center [245, 263] width 396 height 12
click at [41, 258] on label "Generating business reports" at bounding box center [236, 263] width 417 height 22
click at [41, 192] on label "Managing inventory" at bounding box center [236, 196] width 417 height 22
click at [78, 196] on span "Managing inventory" at bounding box center [245, 195] width 396 height 12
click at [111, 178] on span "Enterprise Resource Planning (ERP)" at bounding box center [100, 177] width 145 height 12
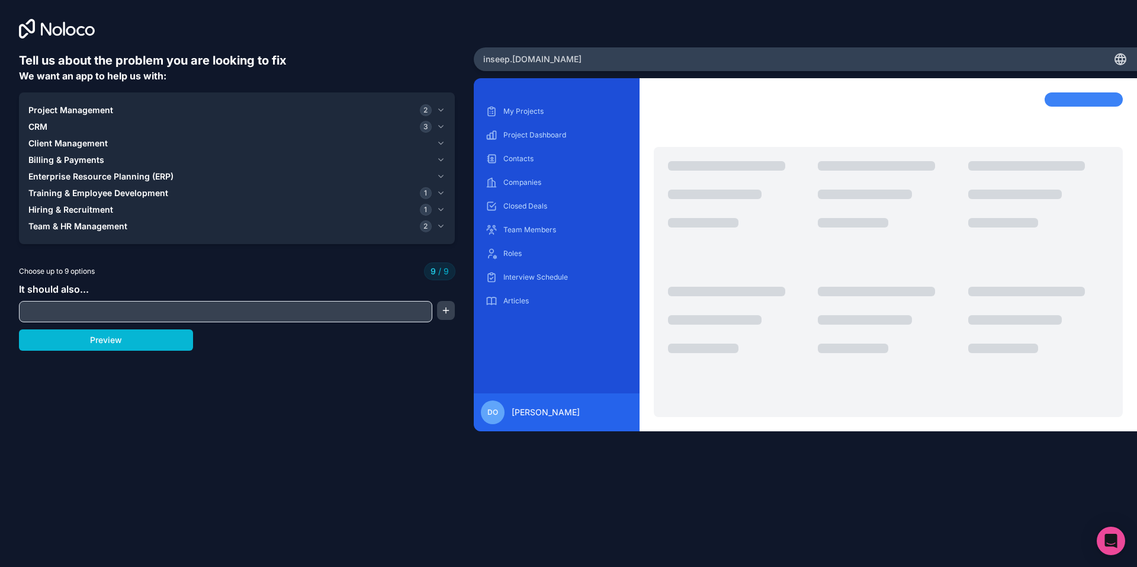
click at [249, 317] on input "text" at bounding box center [225, 311] width 407 height 17
type input "Create a inspection report and export as pdf"
click at [445, 311] on button "button" at bounding box center [446, 310] width 18 height 19
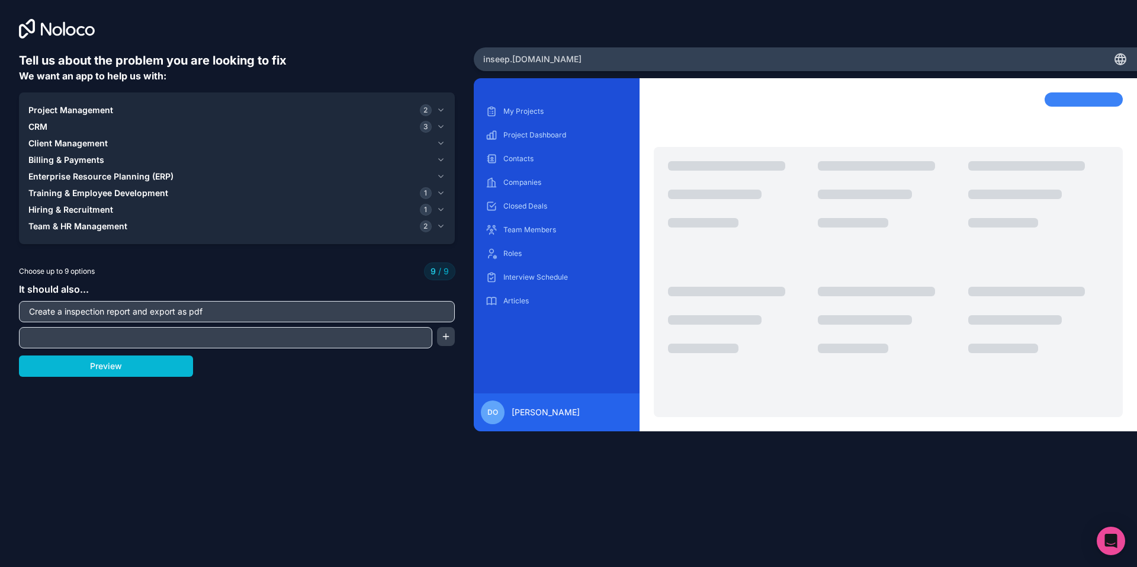
click at [46, 340] on input "text" at bounding box center [225, 337] width 407 height 17
click at [82, 338] on input "Have multiple inspection tem" at bounding box center [225, 337] width 407 height 17
type input "Have multiple editable inspection templates like spectora"
click at [444, 337] on button "button" at bounding box center [446, 336] width 18 height 19
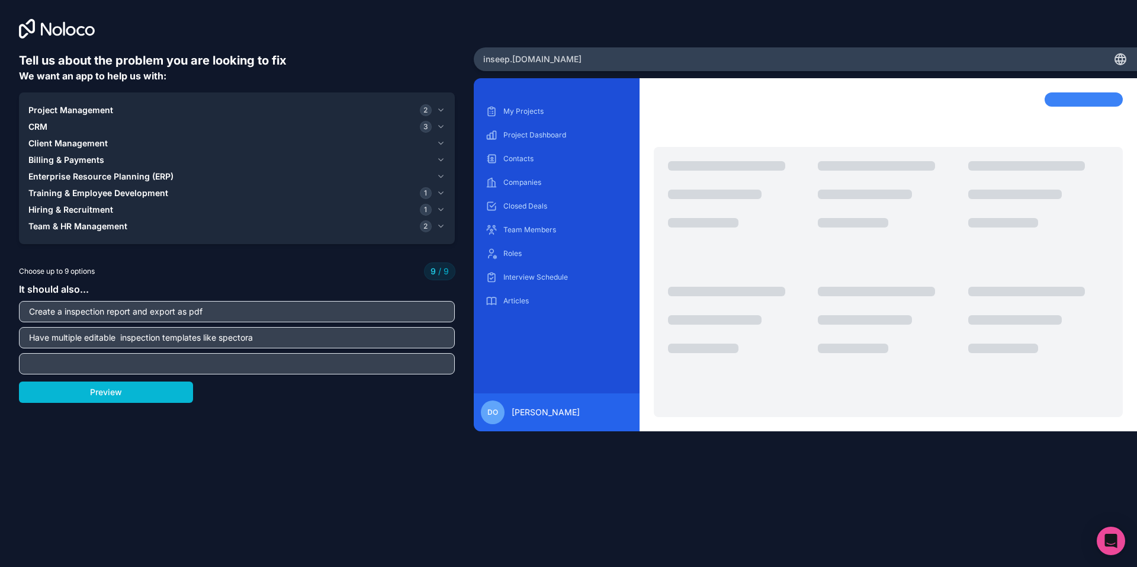
click at [210, 358] on input "text" at bounding box center [237, 363] width 430 height 17
click at [130, 358] on input "text" at bounding box center [237, 363] width 430 height 17
click at [122, 367] on input "text" at bounding box center [237, 363] width 430 height 17
type input "m"
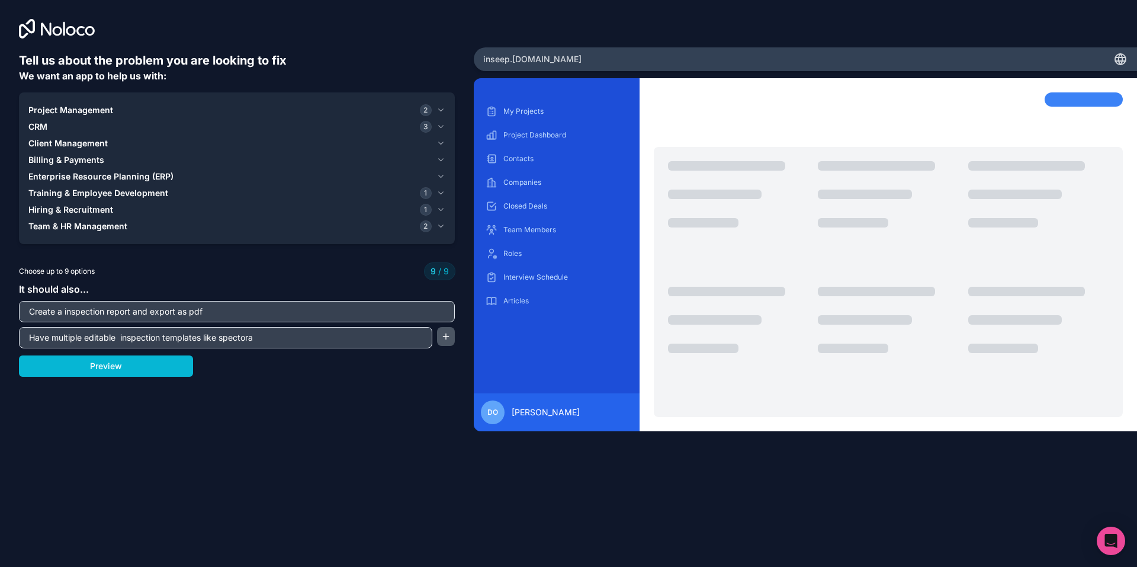
click at [440, 341] on button "button" at bounding box center [446, 336] width 18 height 19
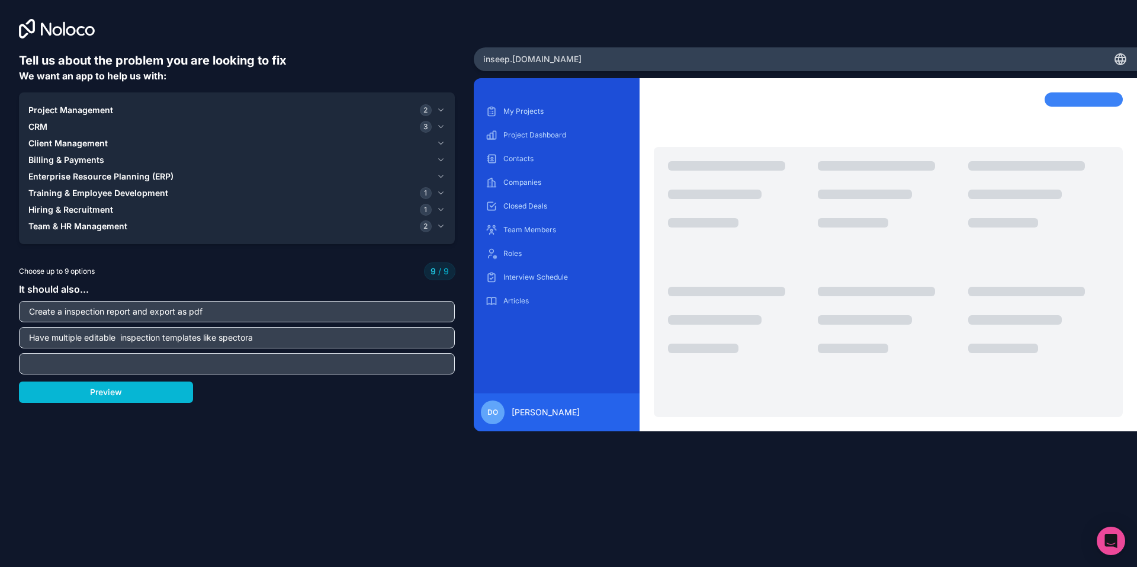
click at [381, 365] on input "text" at bounding box center [237, 363] width 430 height 17
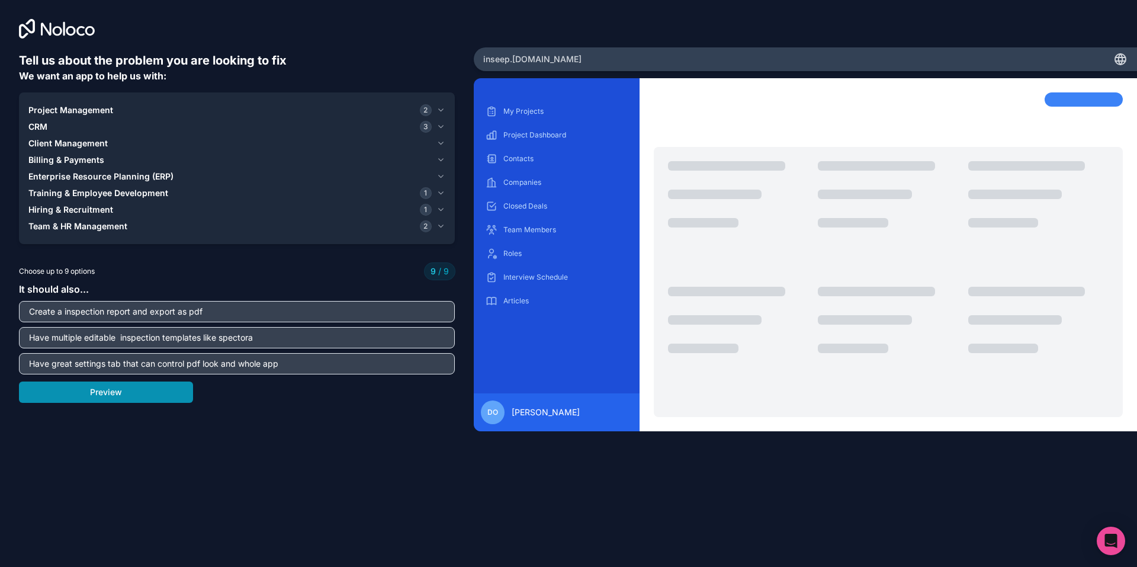
type input "Have great settings tab that can control pdf look and whole app"
click at [159, 396] on button "Preview" at bounding box center [106, 391] width 174 height 21
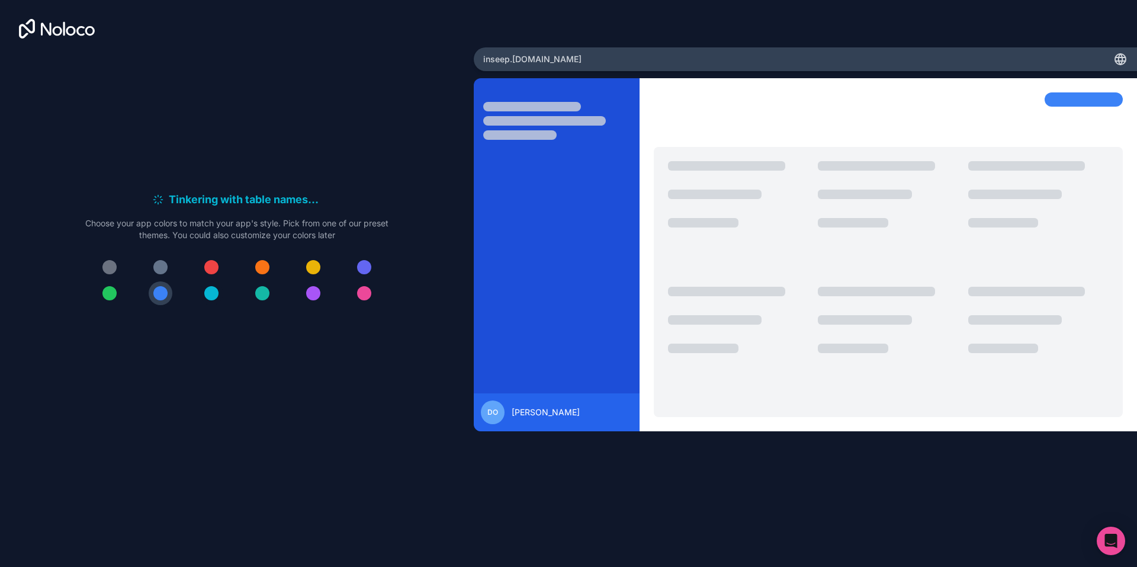
click at [213, 298] on div at bounding box center [211, 293] width 14 height 14
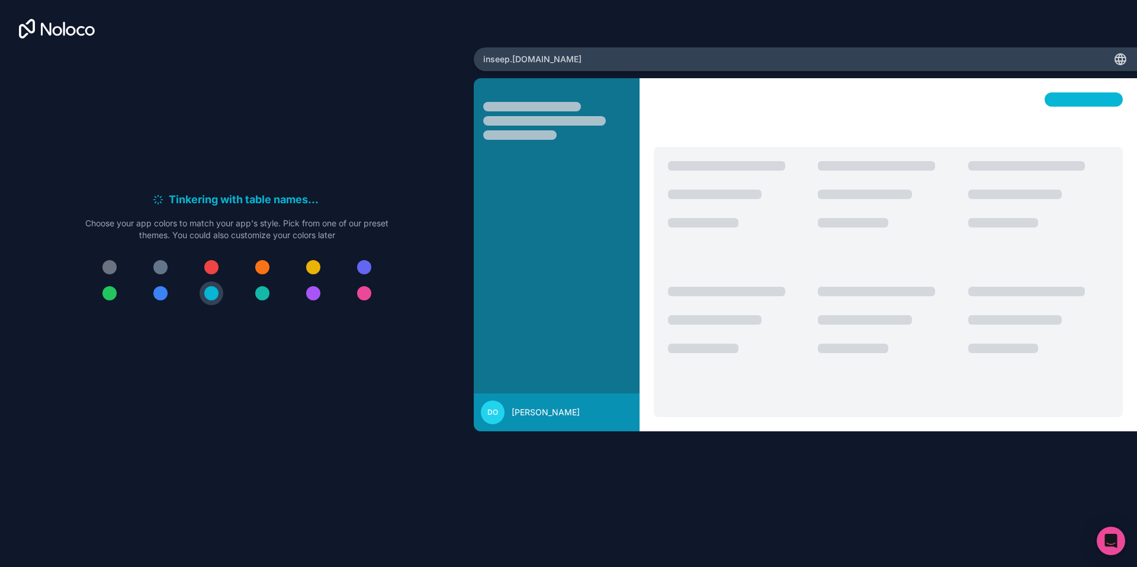
click at [361, 271] on div at bounding box center [364, 267] width 14 height 14
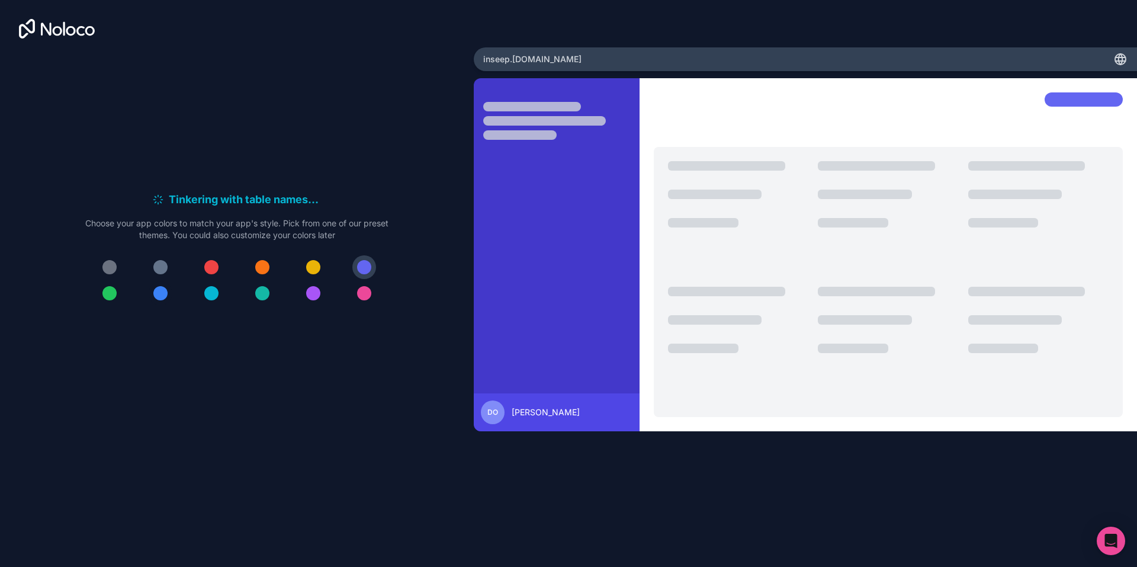
click at [159, 294] on div at bounding box center [160, 293] width 14 height 14
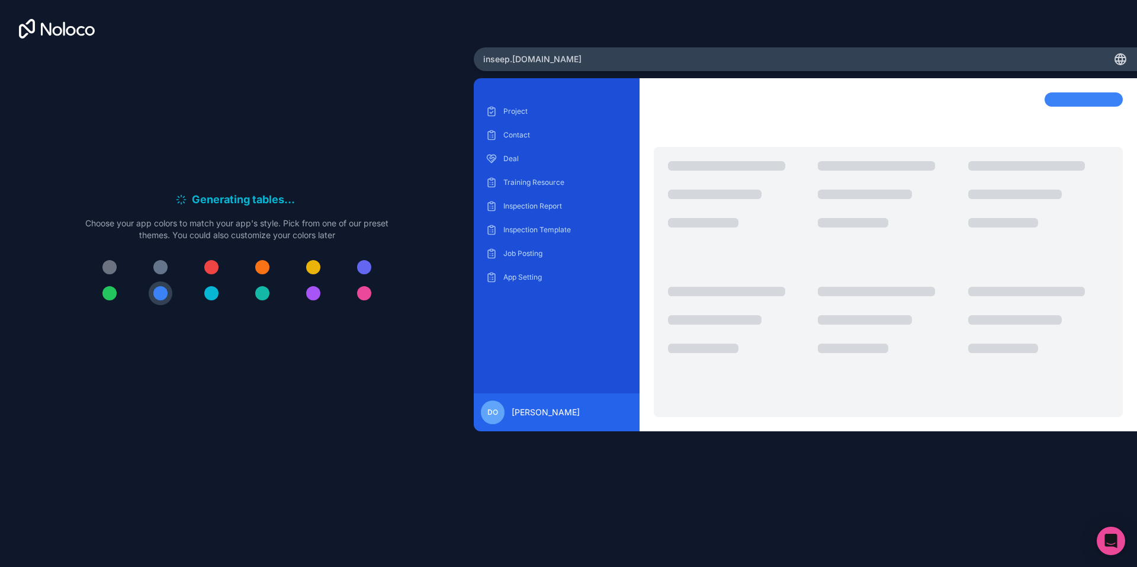
click at [163, 266] on div at bounding box center [160, 267] width 14 height 14
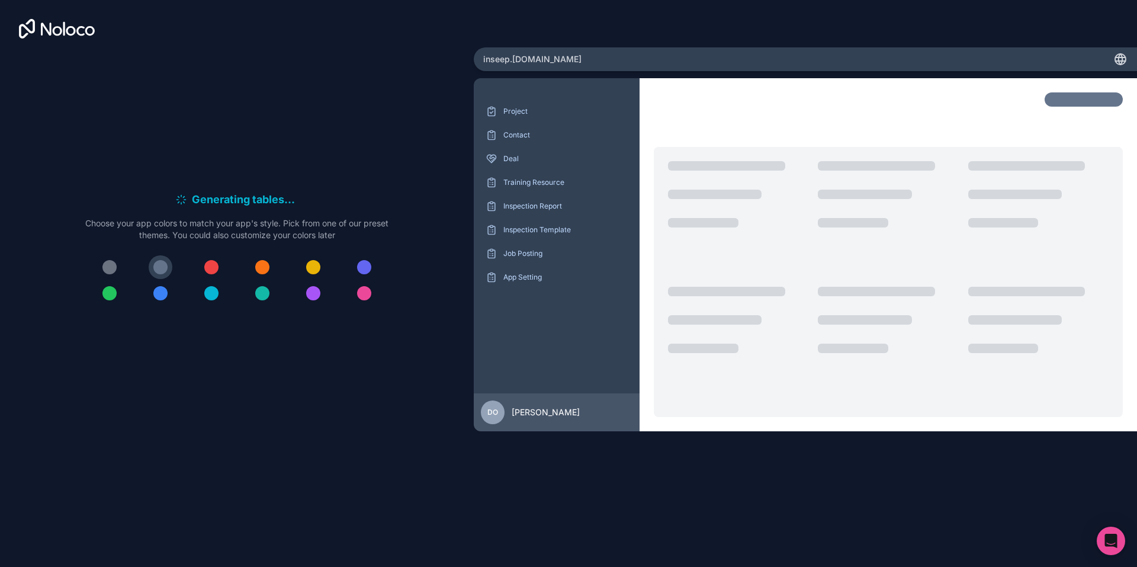
click at [106, 262] on div at bounding box center [109, 267] width 14 height 14
click at [218, 265] on div at bounding box center [211, 267] width 14 height 14
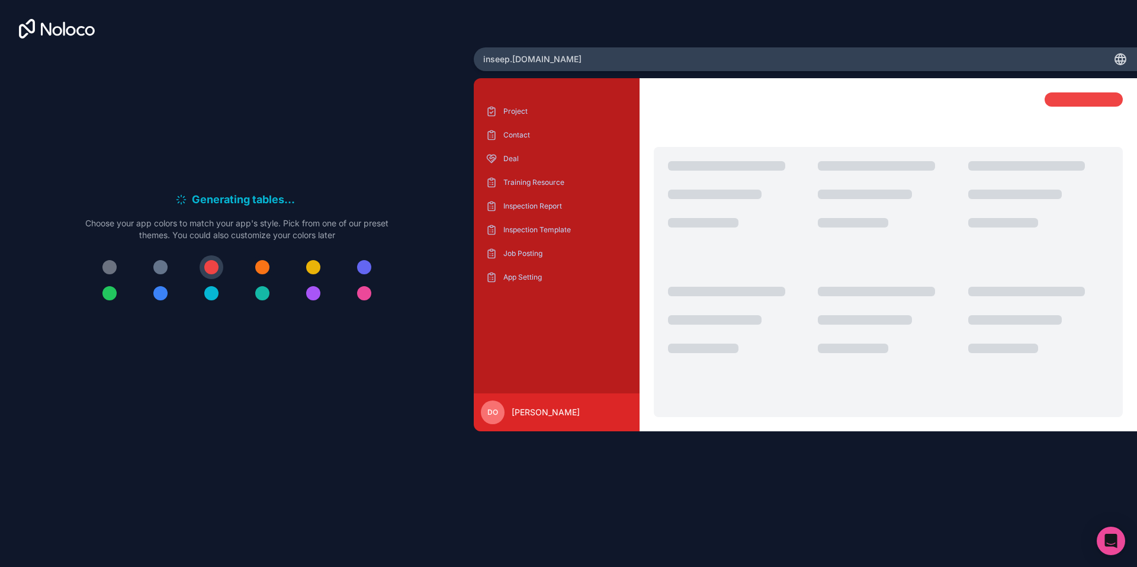
click at [261, 262] on div at bounding box center [262, 267] width 14 height 14
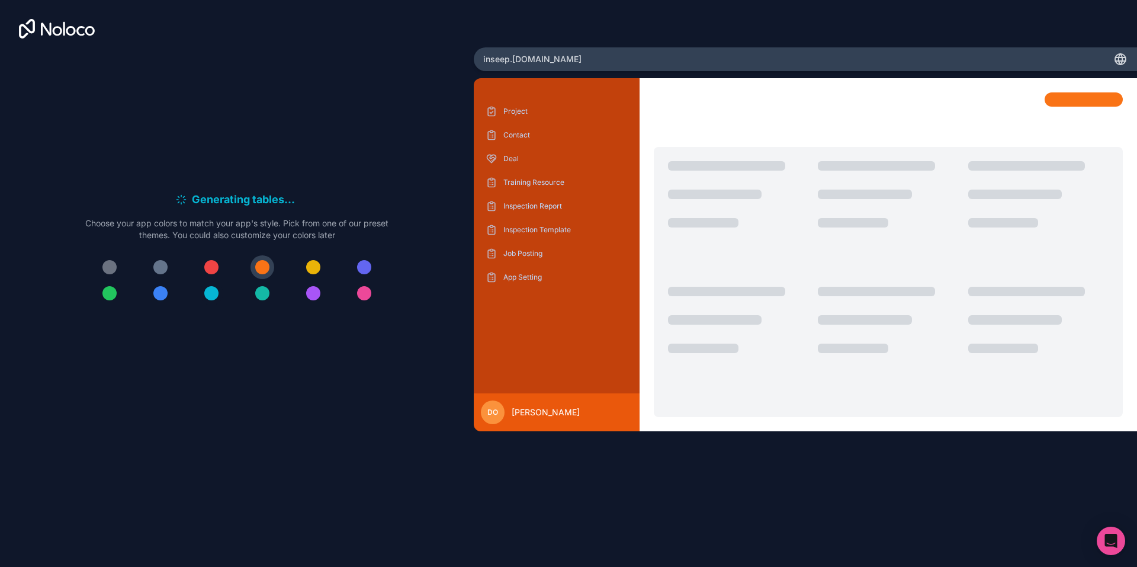
click at [212, 301] on button at bounding box center [212, 293] width 24 height 24
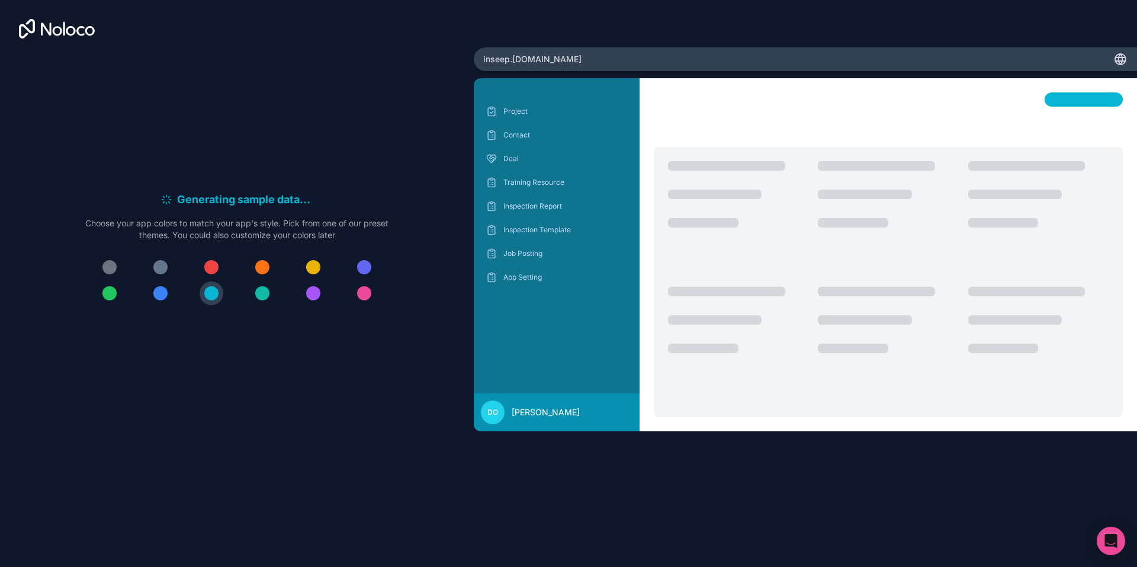
click at [261, 289] on div at bounding box center [262, 293] width 14 height 14
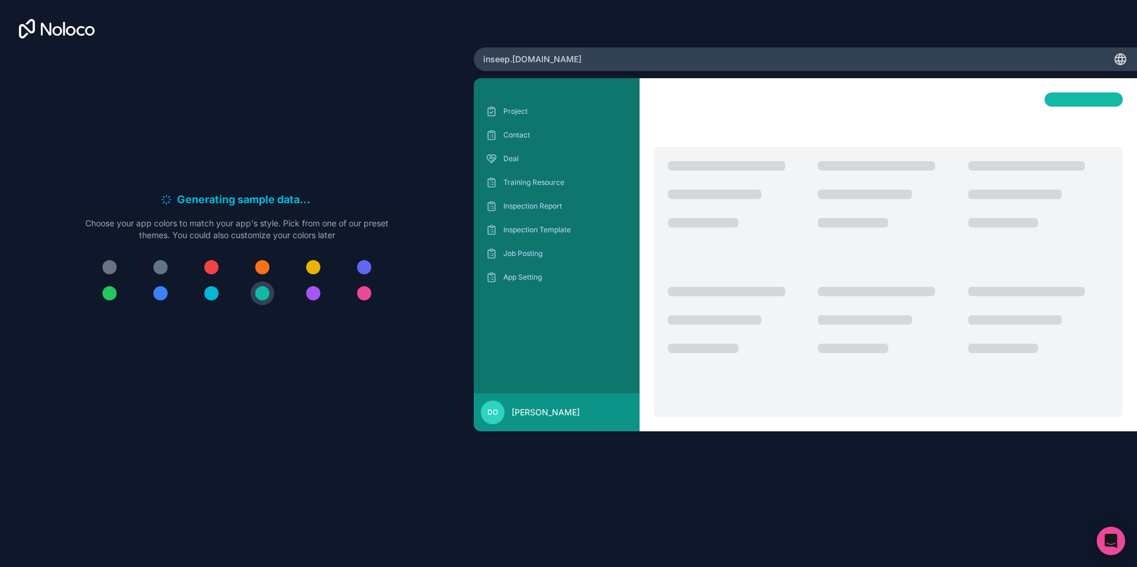
click at [210, 292] on div at bounding box center [211, 293] width 14 height 14
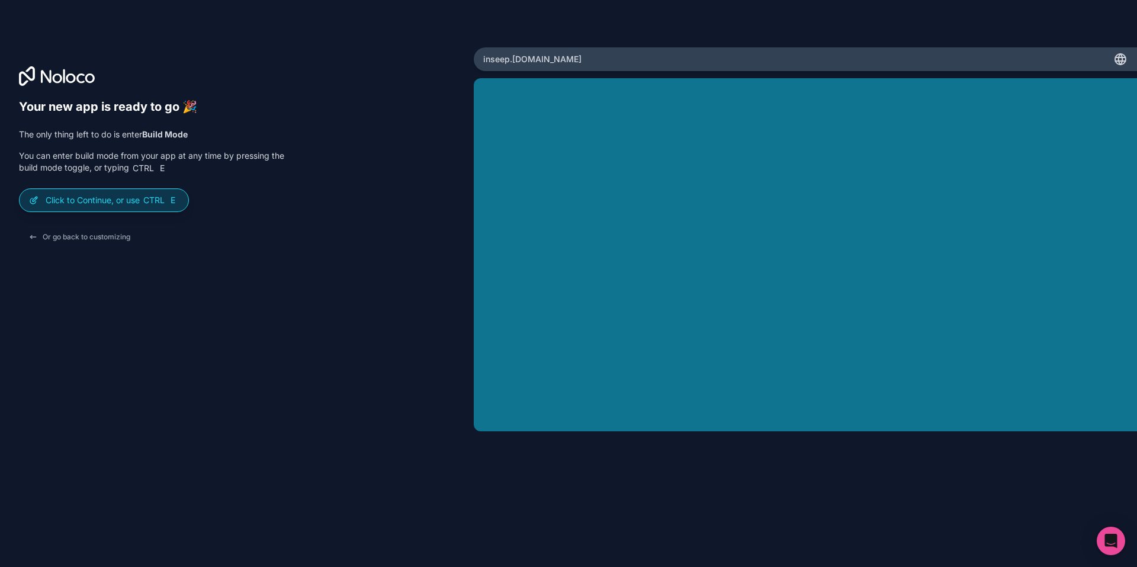
click at [99, 197] on p "Click to Continue, or use Ctrl E" at bounding box center [112, 200] width 133 height 12
click at [119, 208] on div "Click to Continue, or use Ctrl E" at bounding box center [104, 200] width 169 height 23
